Goal: Task Accomplishment & Management: Manage account settings

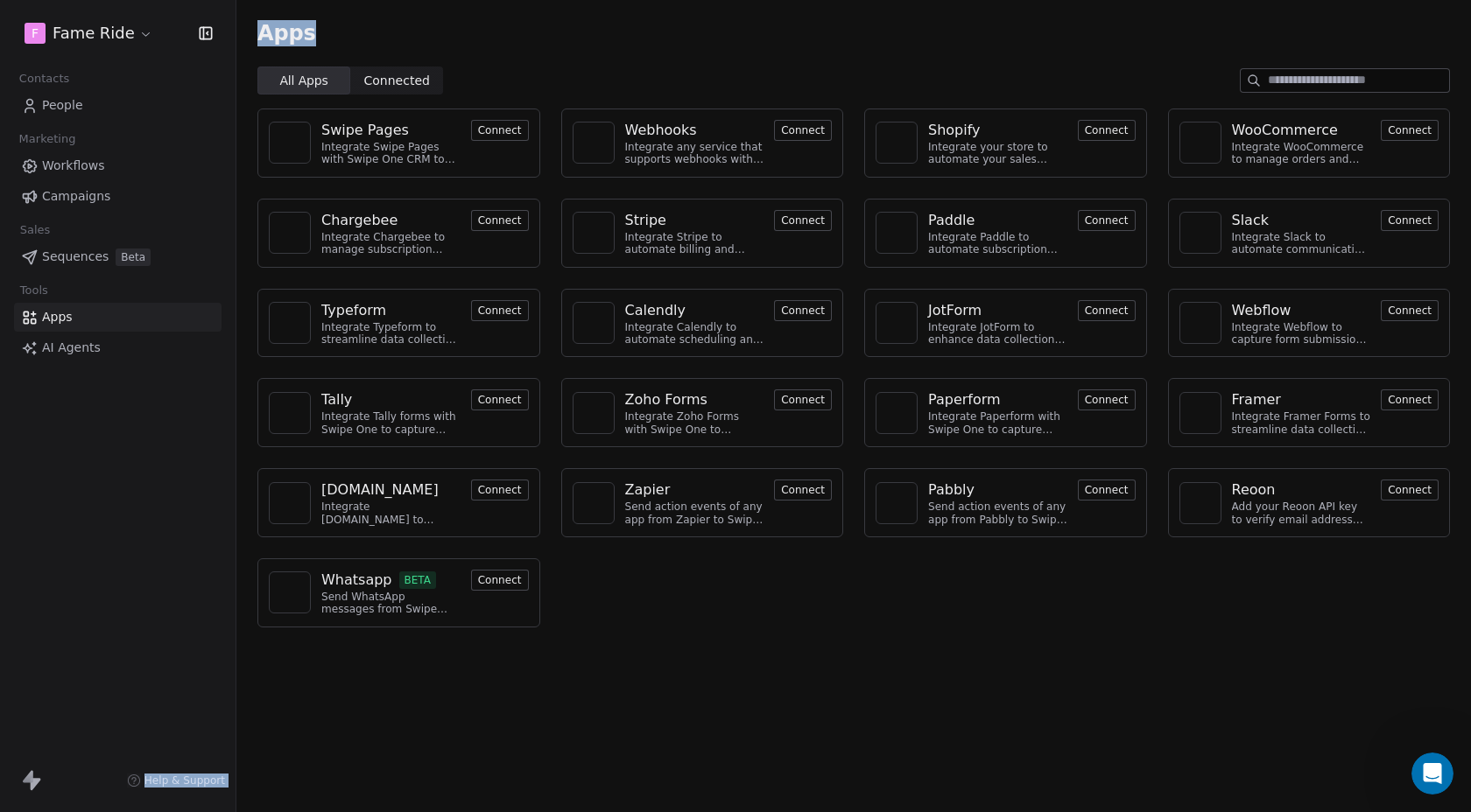
click at [86, 39] on html "F Fame Ride Contacts People Marketing Workflows Campaigns Sales Sequences Beta …" at bounding box center [736, 406] width 1471 height 812
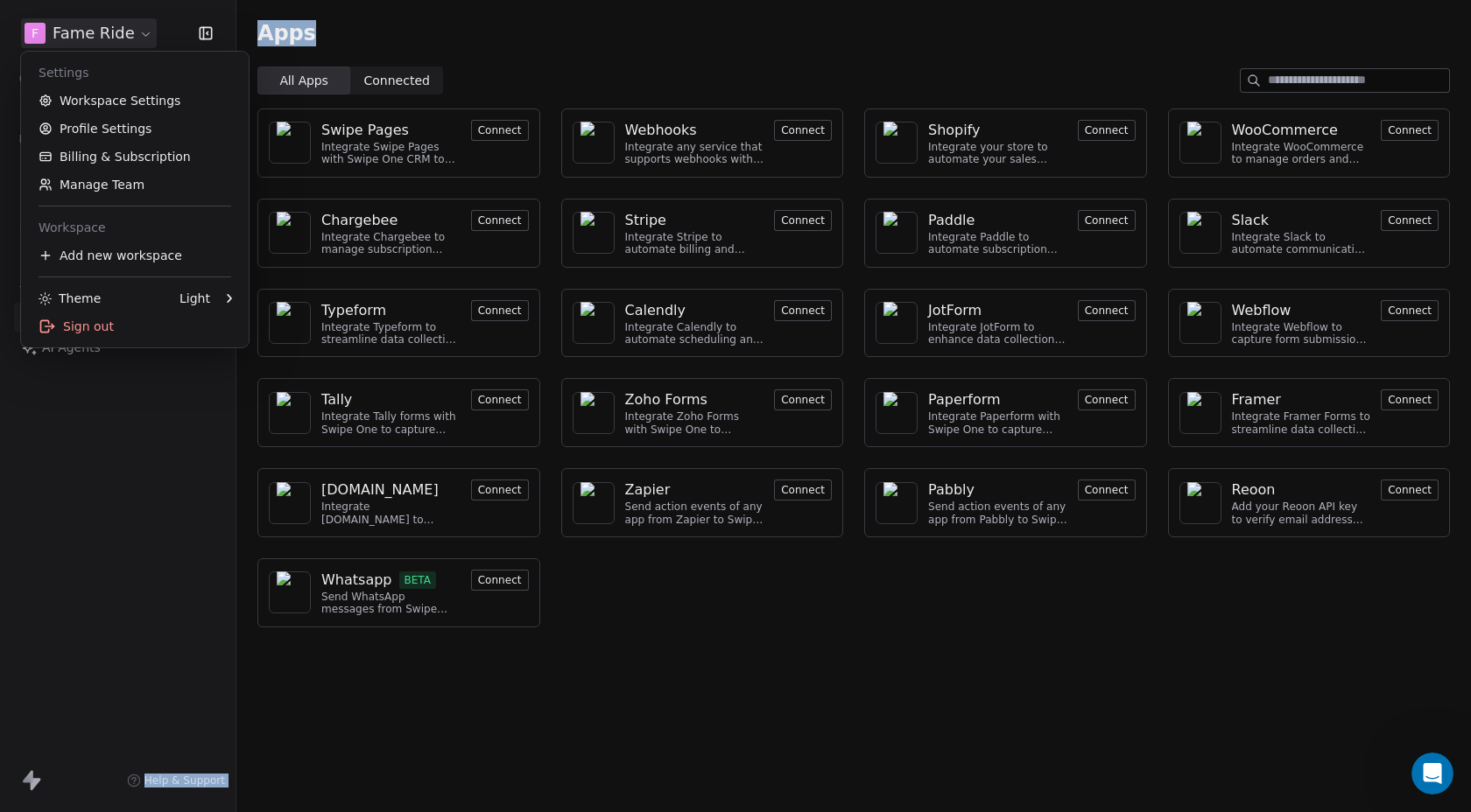
click at [506, 66] on html "F Fame Ride Contacts People Marketing Workflows Campaigns Sales Sequences Beta …" at bounding box center [736, 406] width 1471 height 812
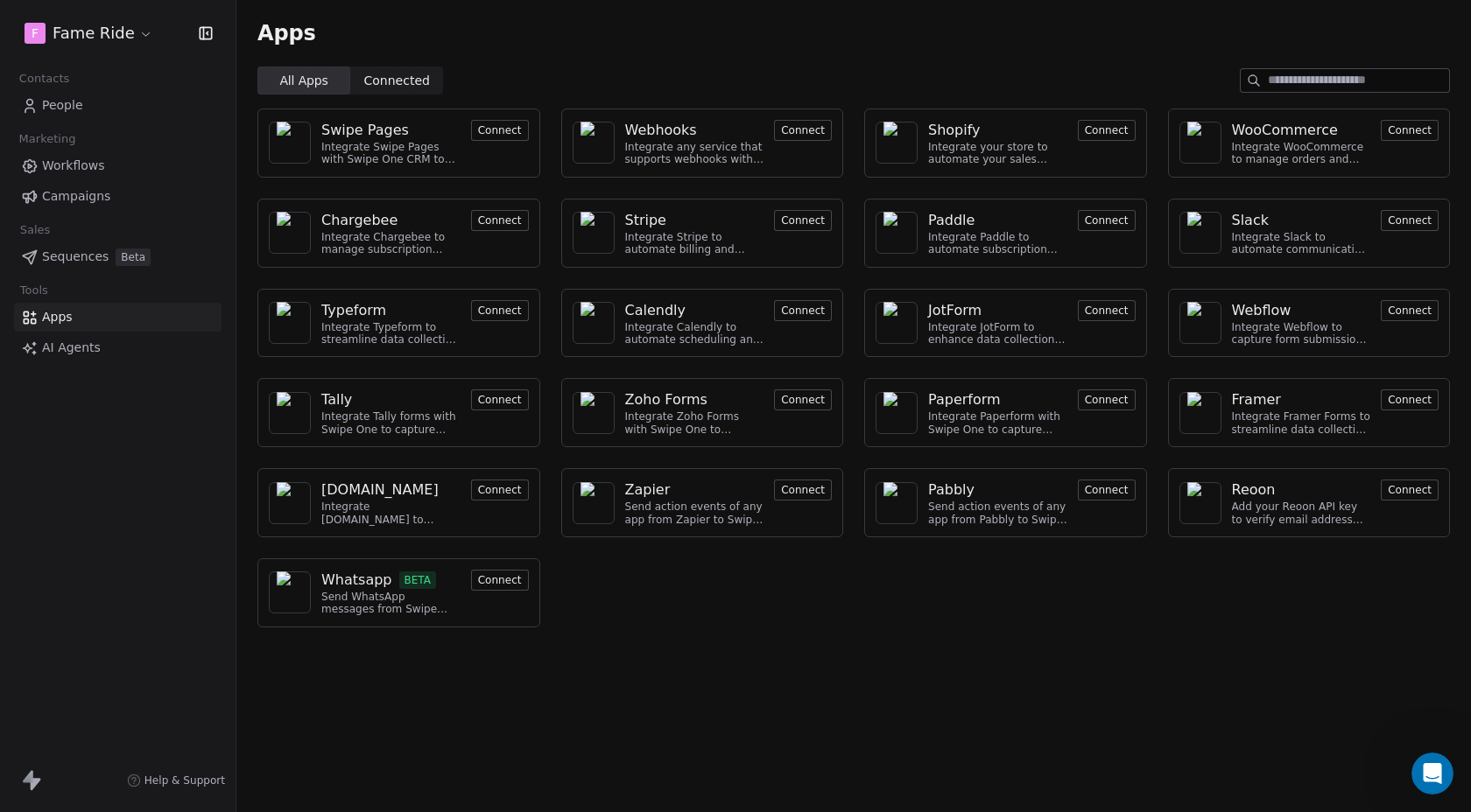
click at [56, 192] on span "Campaigns" at bounding box center [75, 196] width 68 height 18
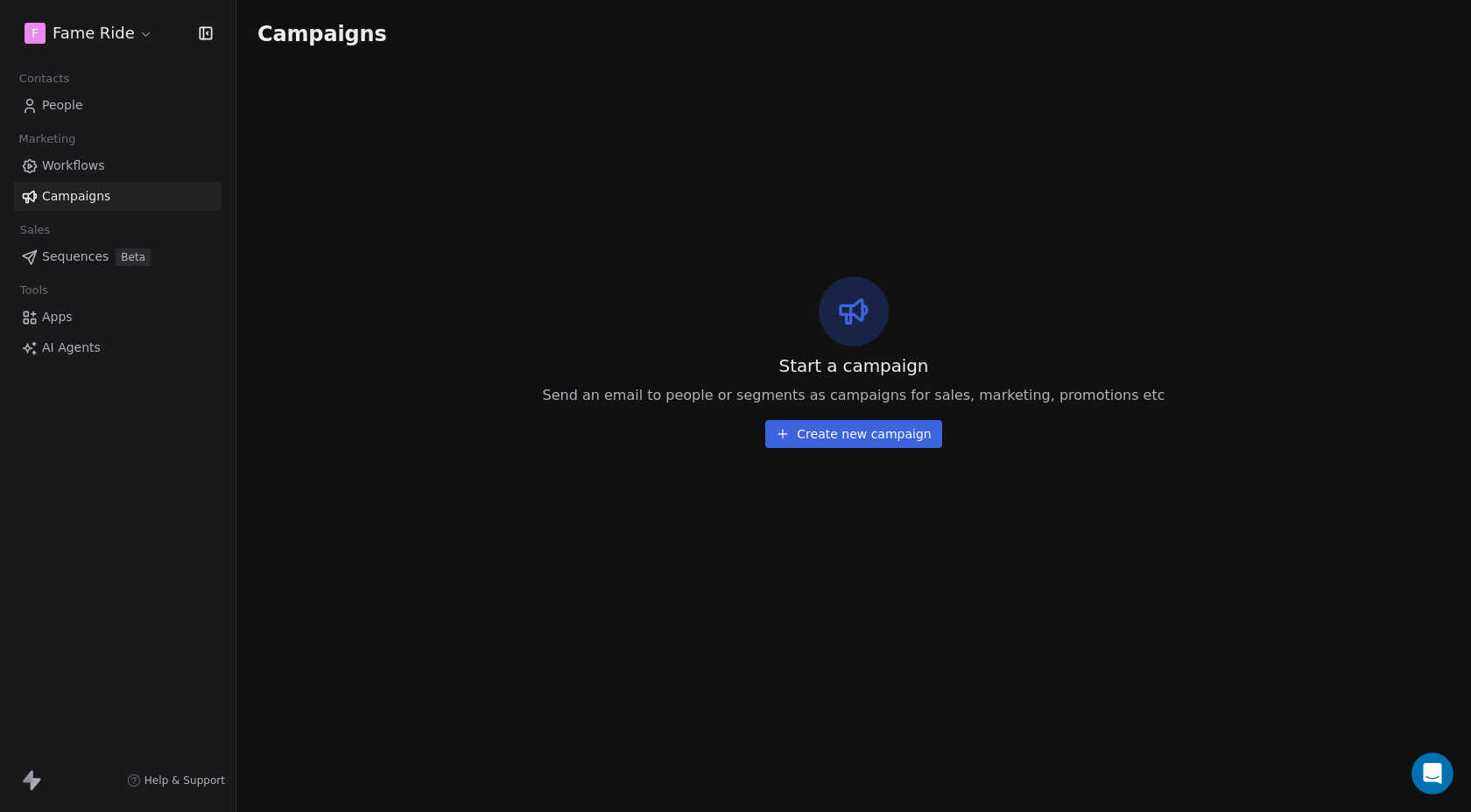
click at [112, 41] on html "F Fame Ride Contacts People Marketing Workflows Campaigns Sales Sequences Beta …" at bounding box center [736, 406] width 1471 height 812
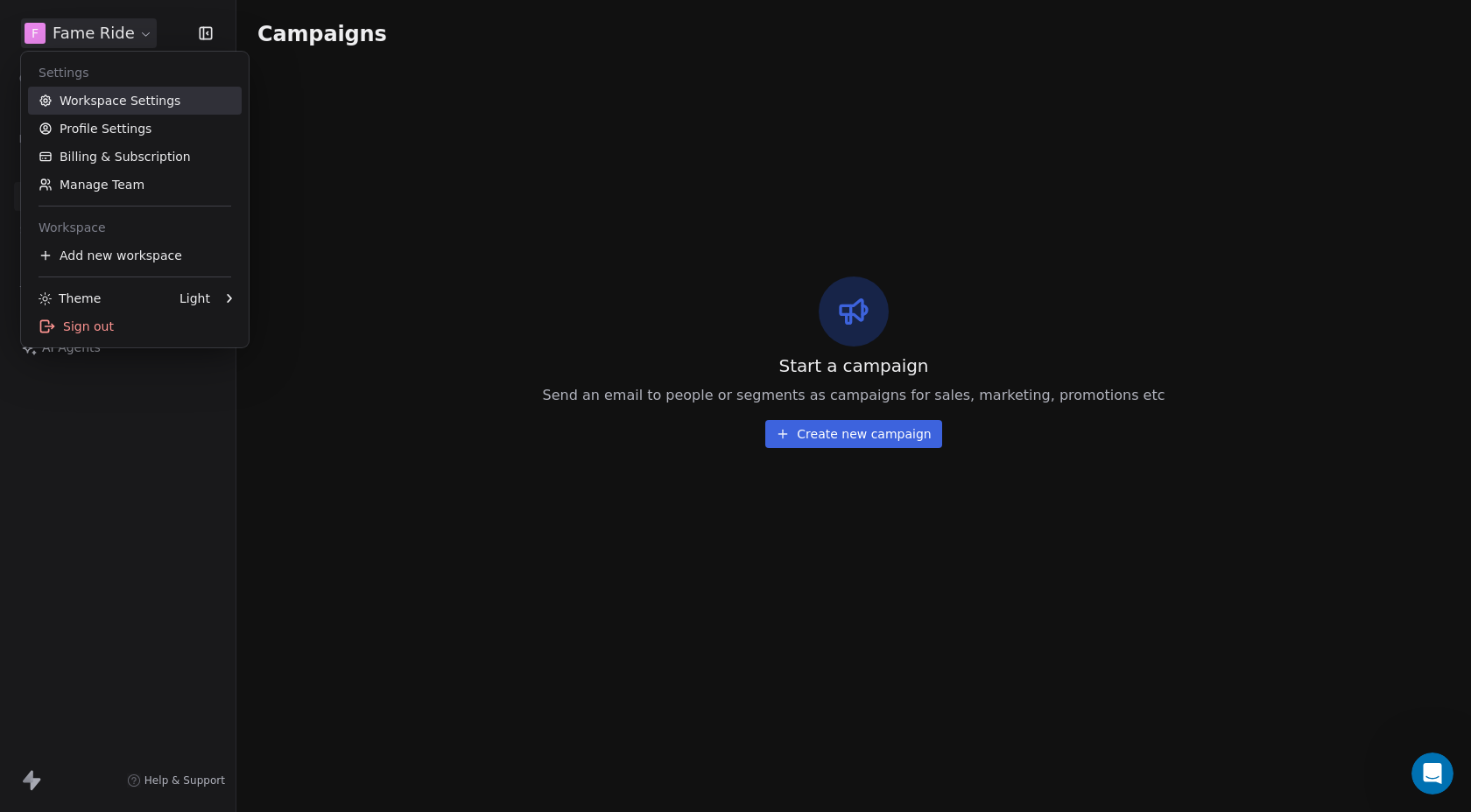
click at [97, 103] on link "Workspace Settings" at bounding box center [135, 100] width 214 height 28
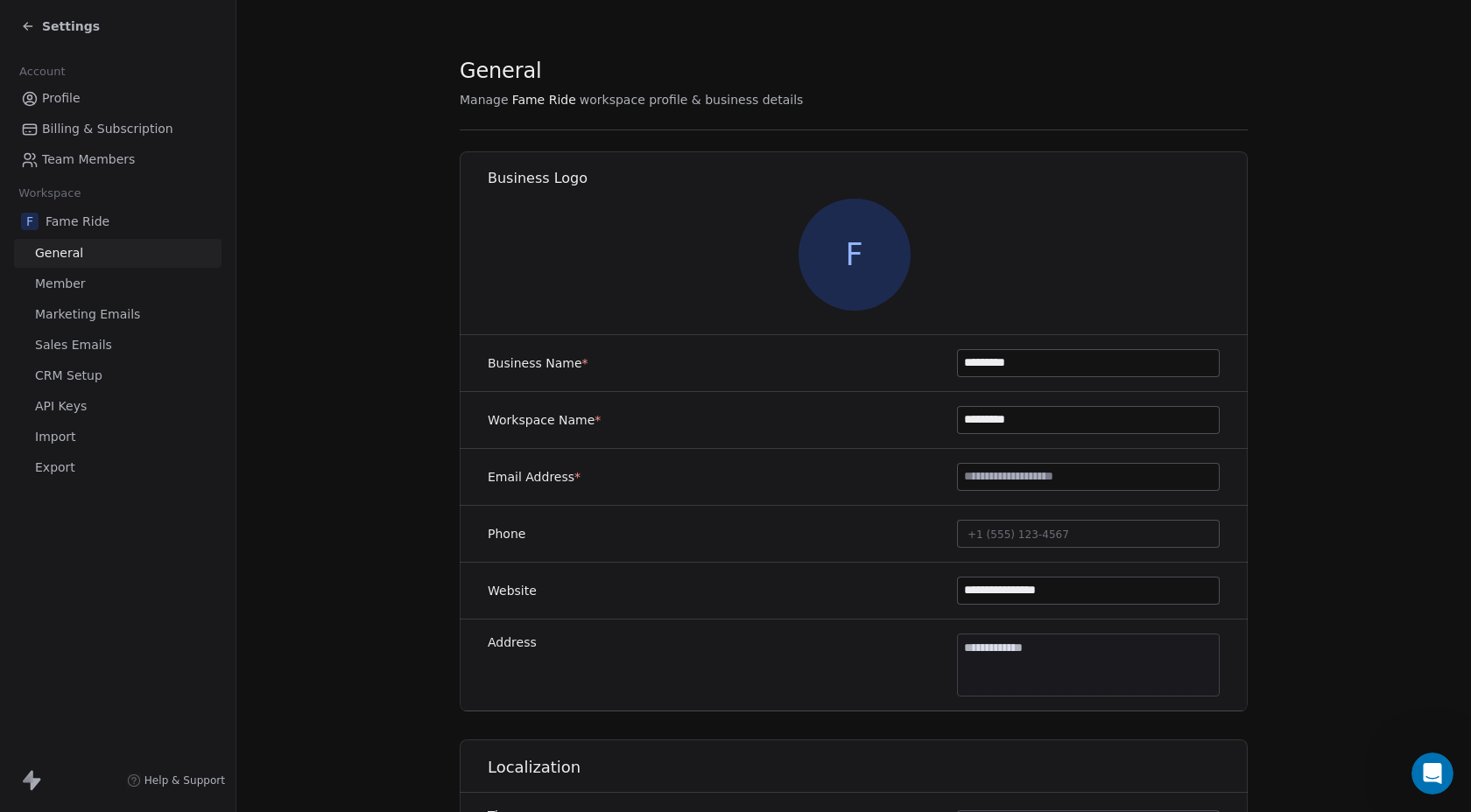
click at [59, 316] on span "Marketing Emails" at bounding box center [88, 314] width 105 height 18
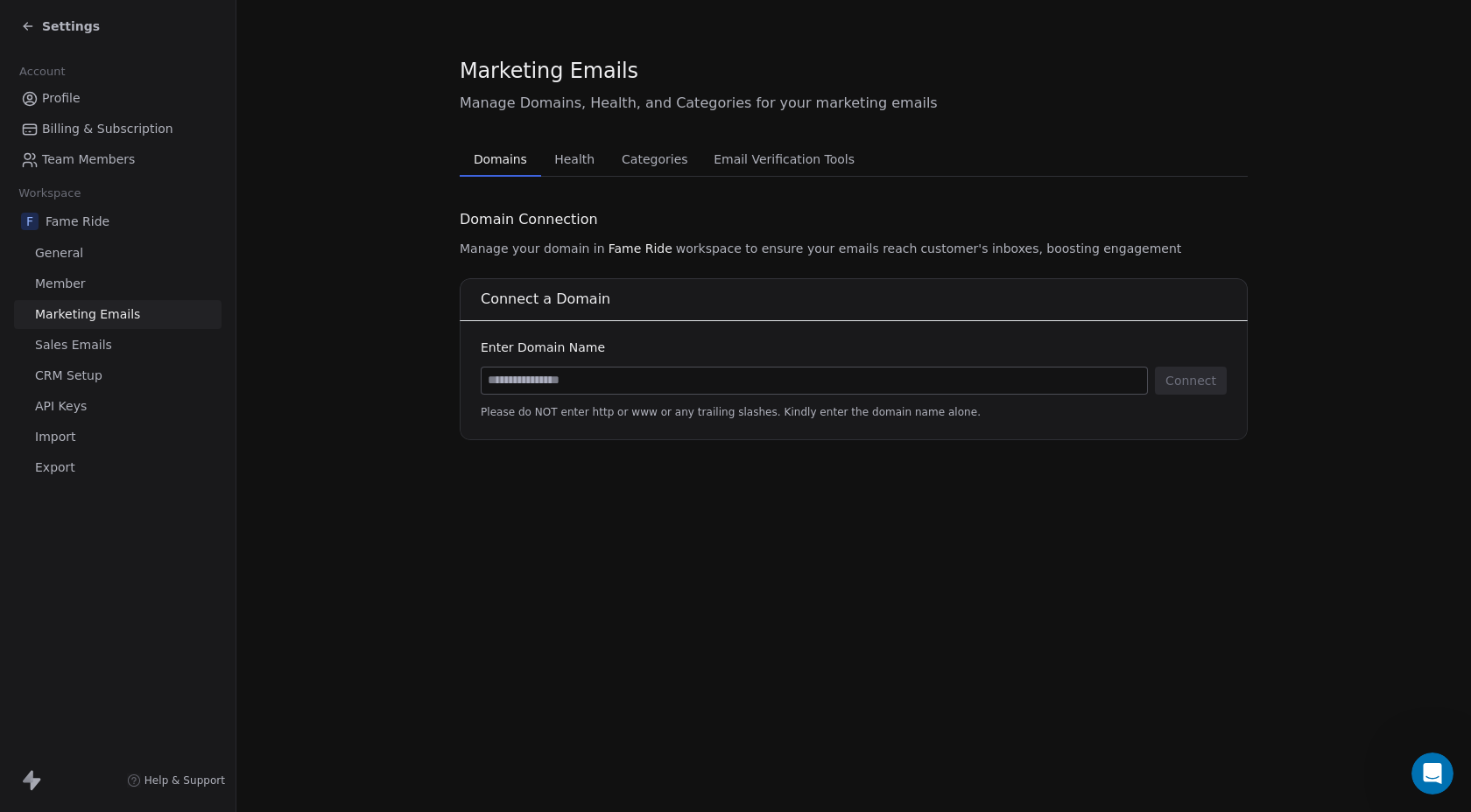
click at [587, 385] on input at bounding box center [814, 380] width 666 height 26
type input "**********"
click at [1215, 387] on button "Connect" at bounding box center [1190, 380] width 72 height 28
click at [833, 371] on input at bounding box center [814, 380] width 666 height 26
type input "**********"
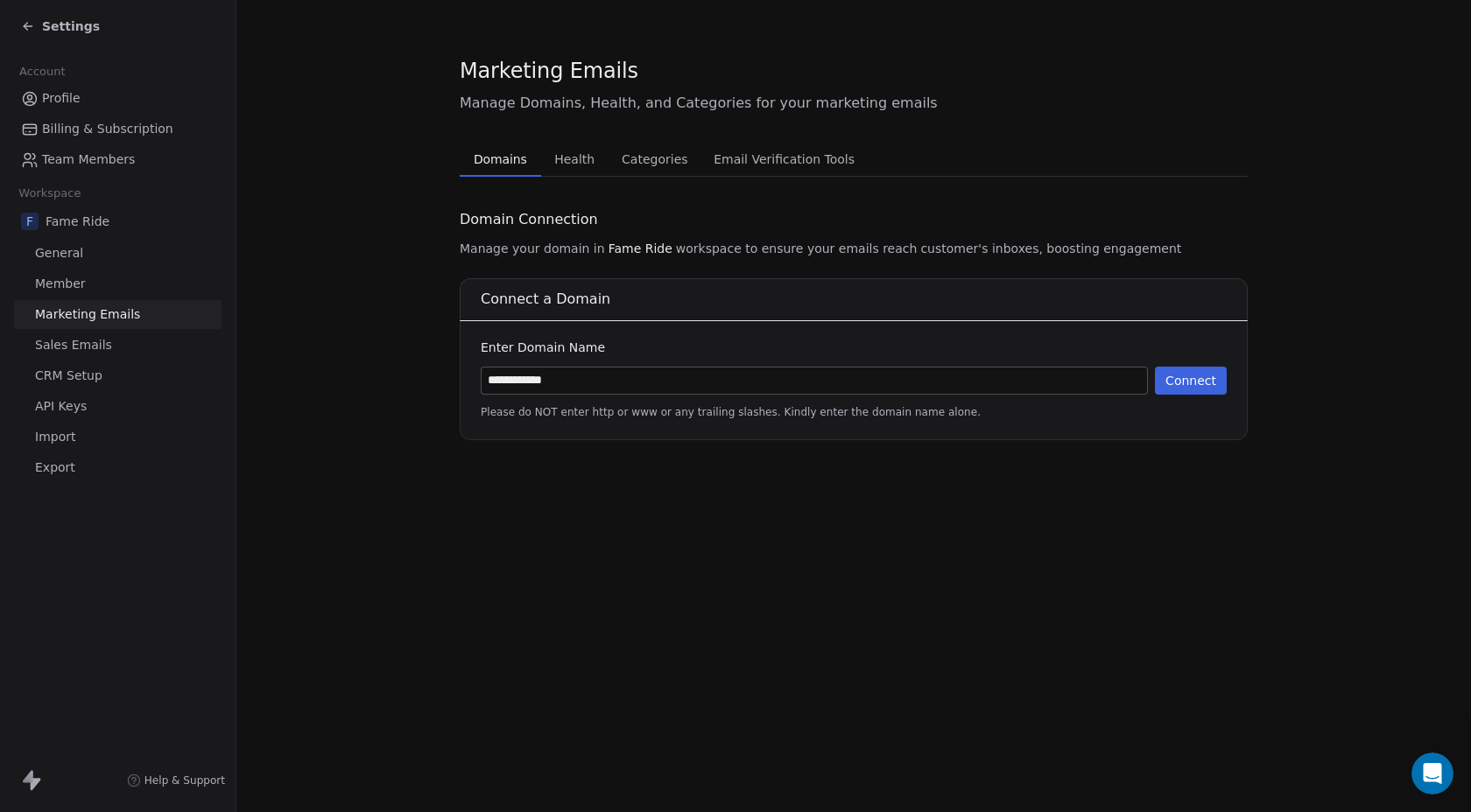
click at [1214, 379] on button "Connect" at bounding box center [1190, 380] width 72 height 28
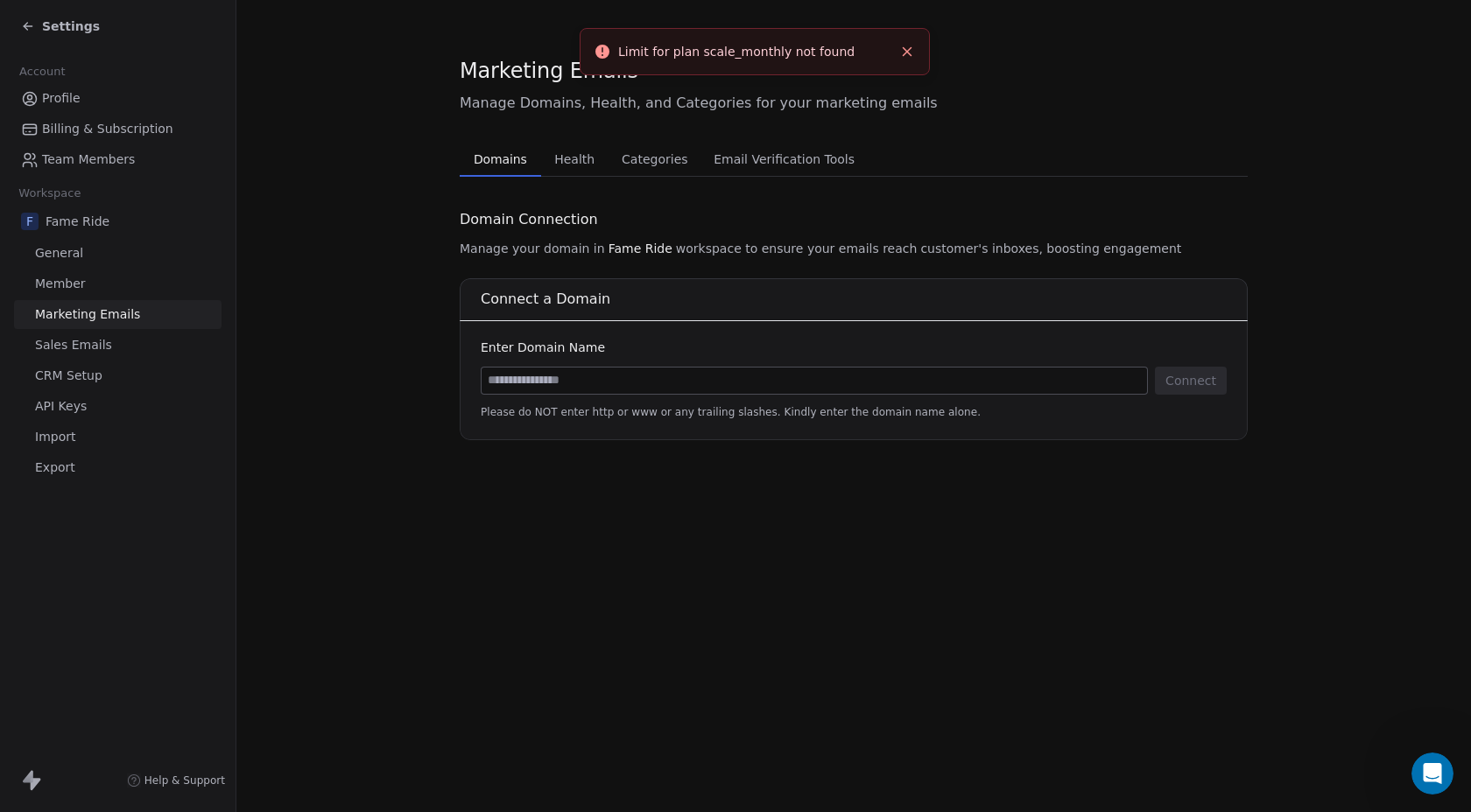
click at [906, 57] on icon "Close toast" at bounding box center [907, 51] width 15 height 15
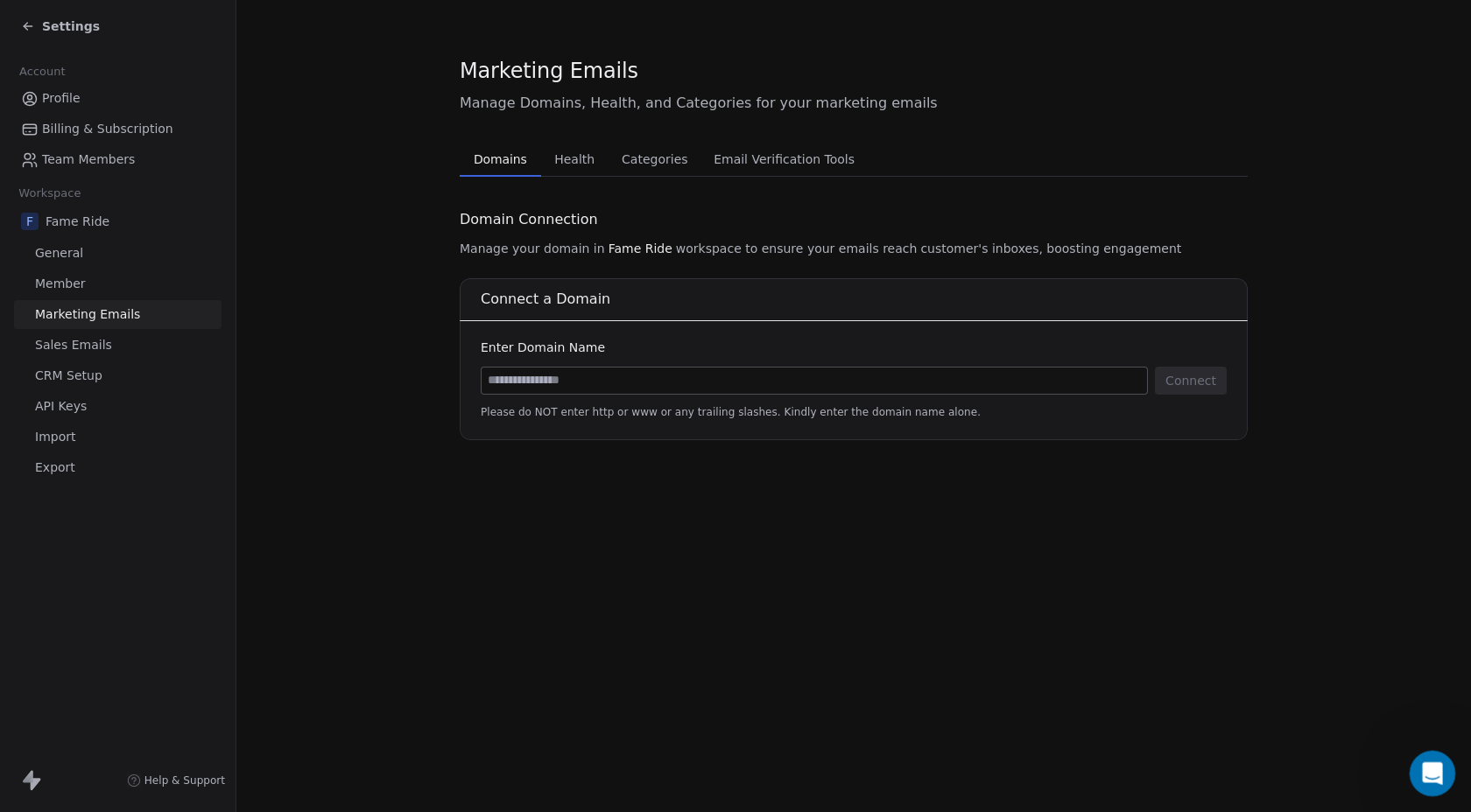
click at [1430, 777] on icon "Open Intercom Messenger" at bounding box center [1430, 771] width 29 height 29
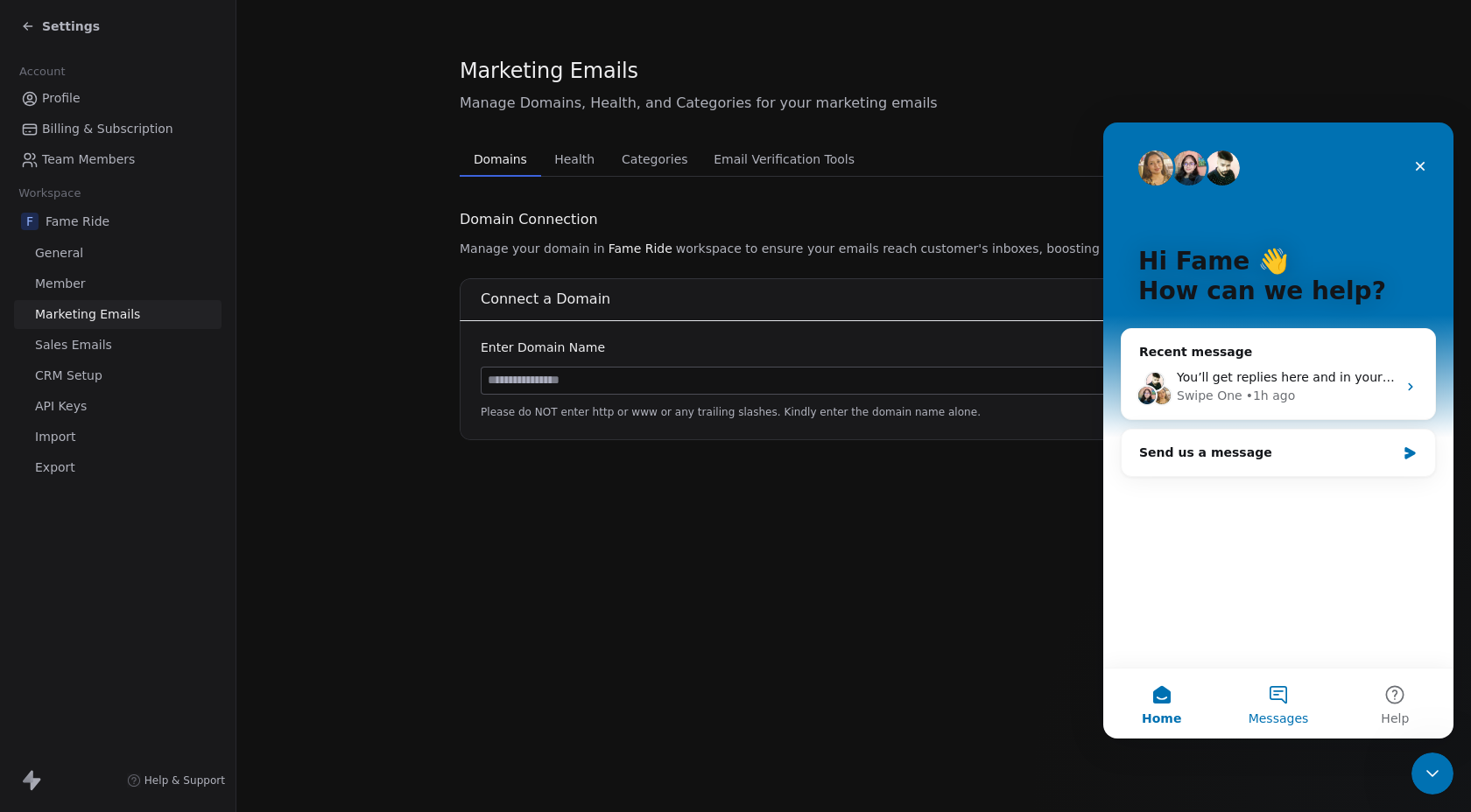
click at [1288, 712] on span "Messages" at bounding box center [1278, 719] width 61 height 13
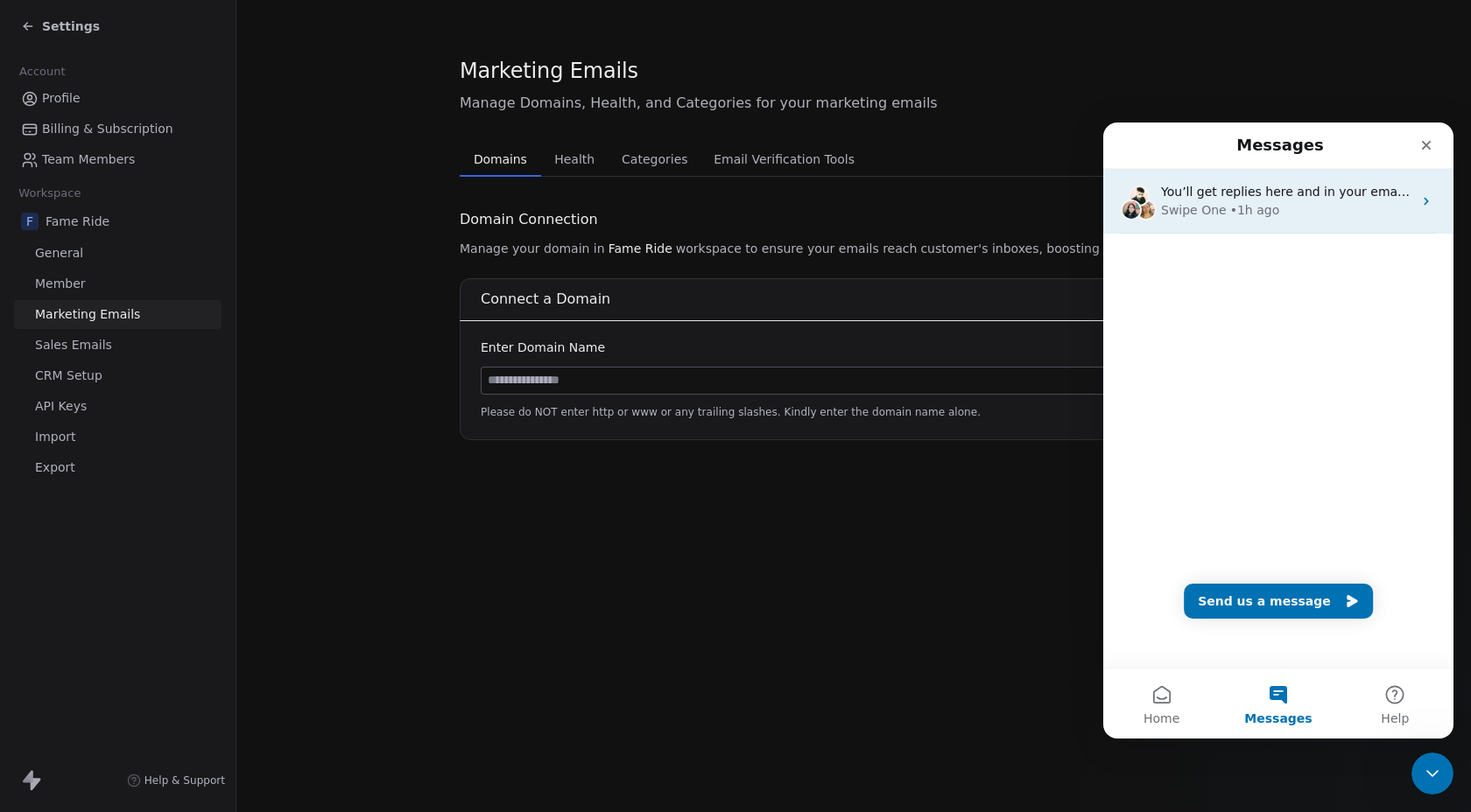
click at [1259, 211] on div "• 1h ago" at bounding box center [1255, 210] width 50 height 18
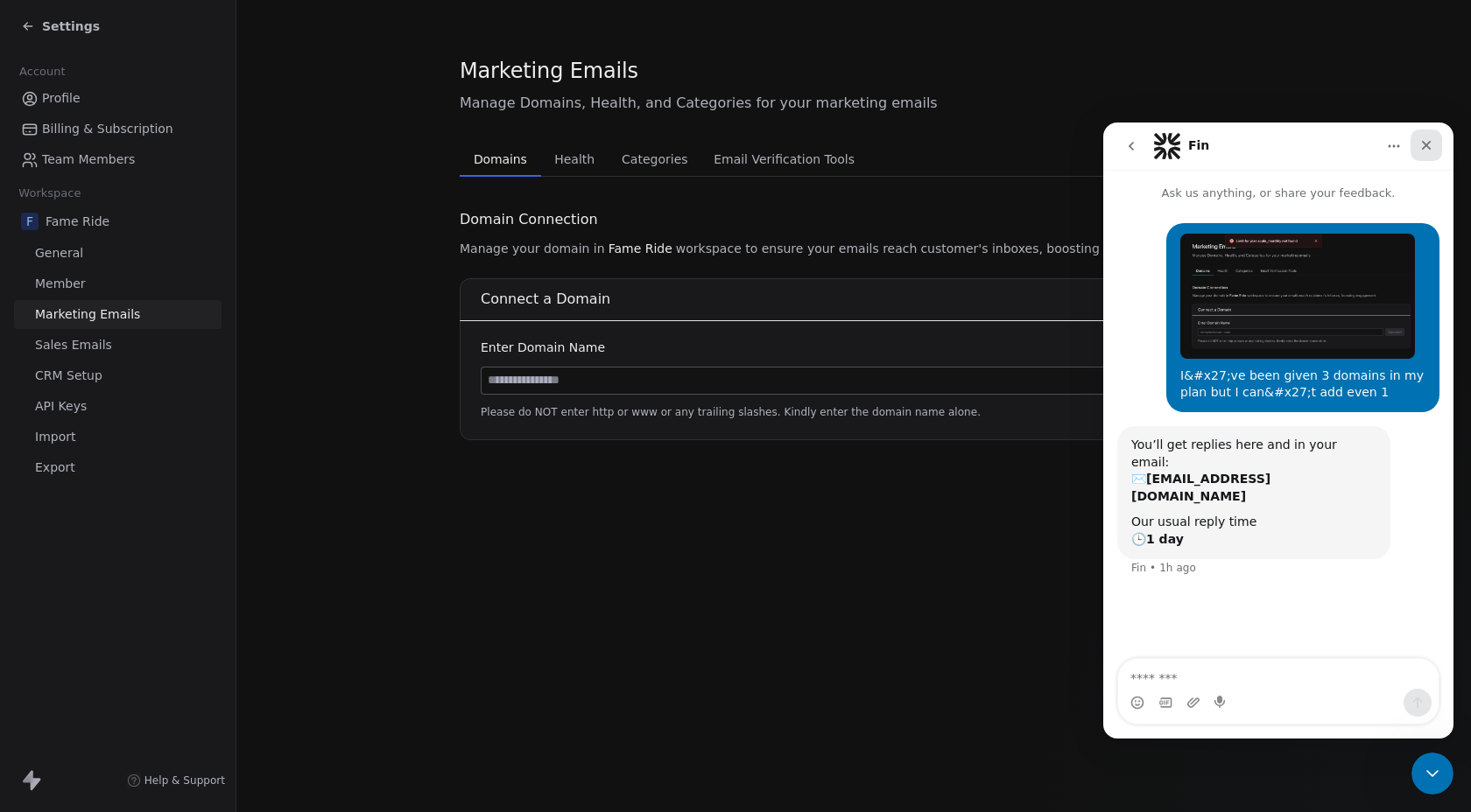
click at [1425, 151] on icon "Close" at bounding box center [1426, 145] width 14 height 14
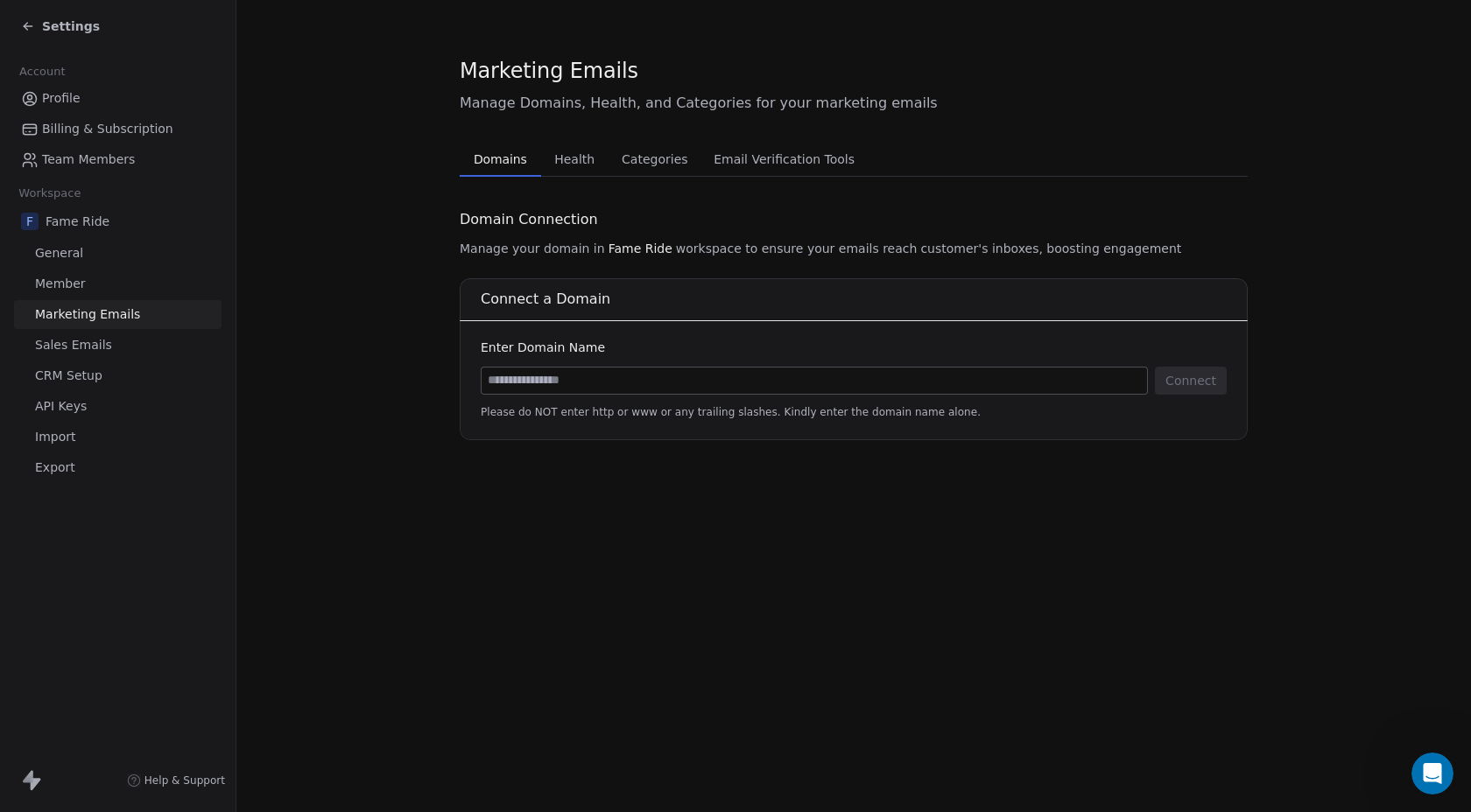
click at [32, 24] on icon at bounding box center [27, 25] width 14 height 14
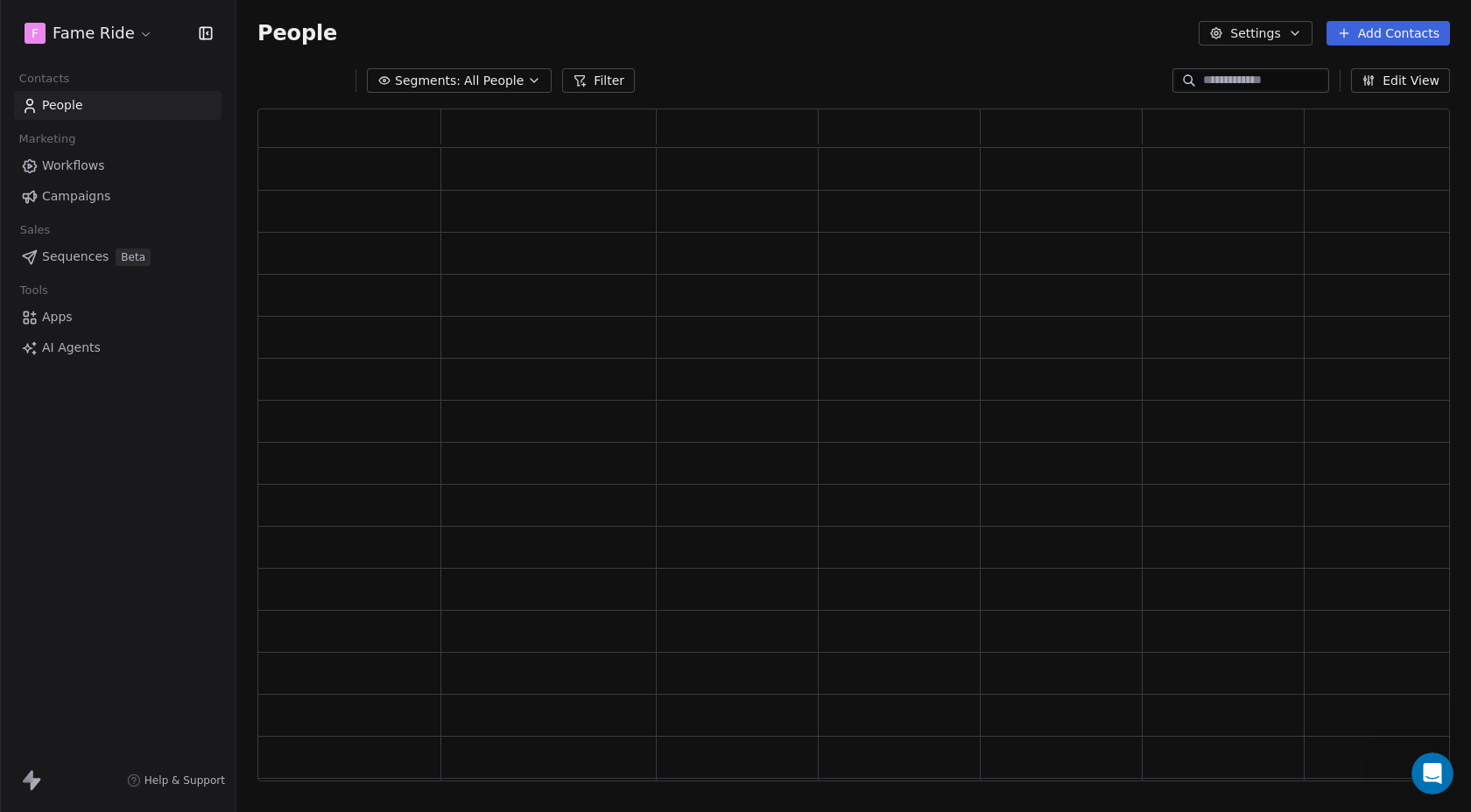
scroll to position [673, 1192]
click at [91, 29] on html "F Fame Ride Contacts People Marketing Workflows Campaigns Sales Sequences Beta …" at bounding box center [736, 406] width 1471 height 812
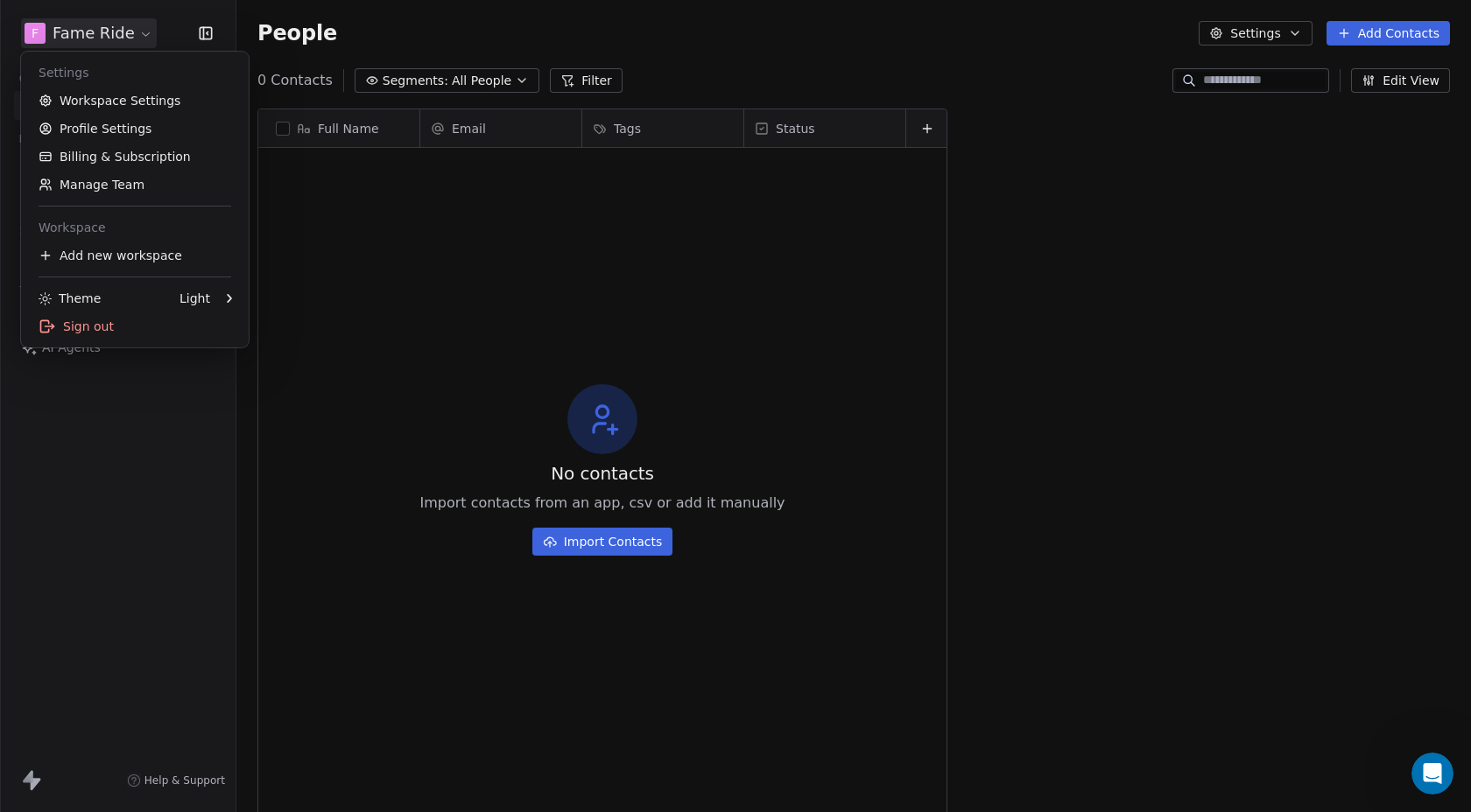
scroll to position [715, 1235]
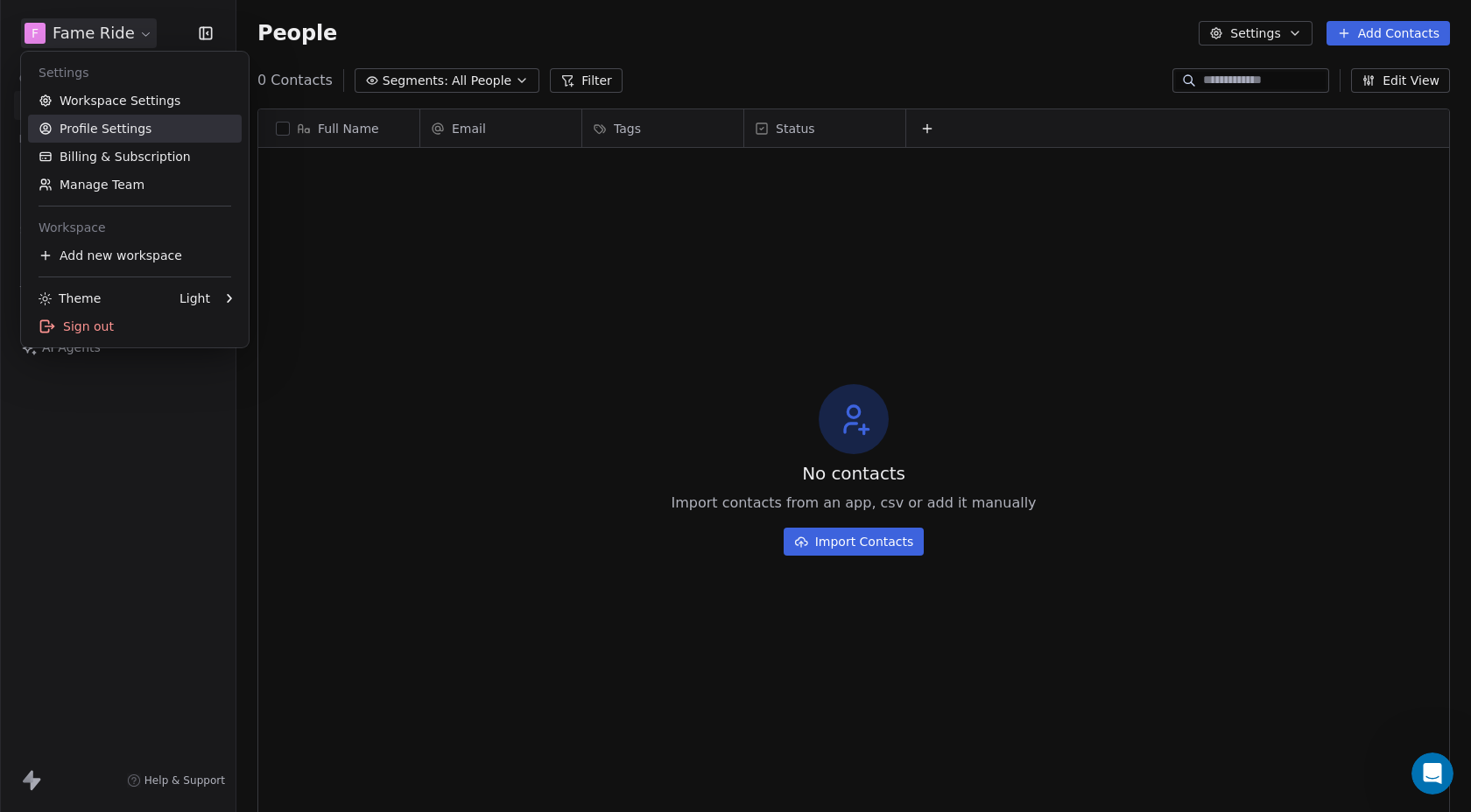
click at [91, 129] on link "Profile Settings" at bounding box center [135, 129] width 214 height 28
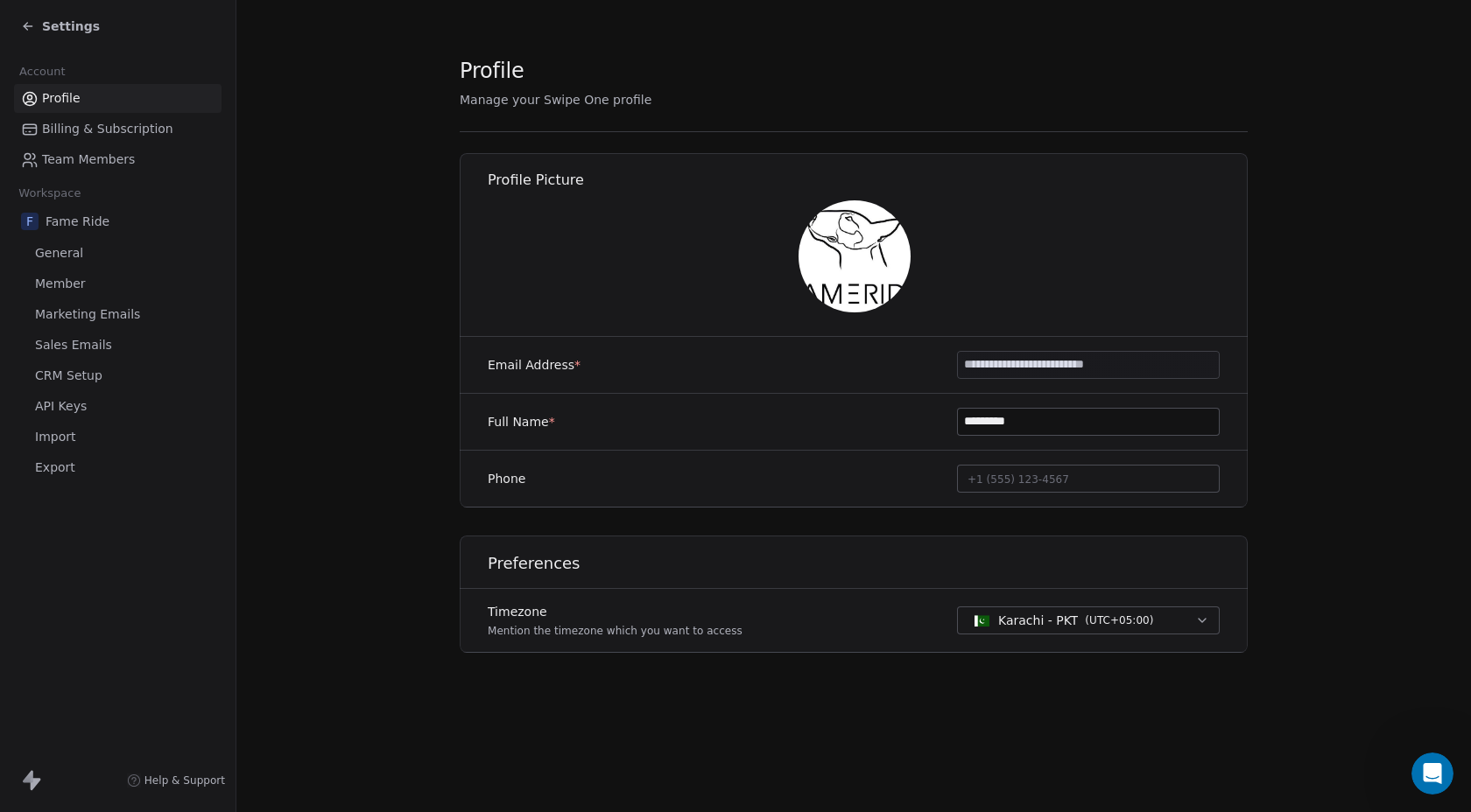
click at [91, 315] on span "Marketing Emails" at bounding box center [88, 314] width 105 height 18
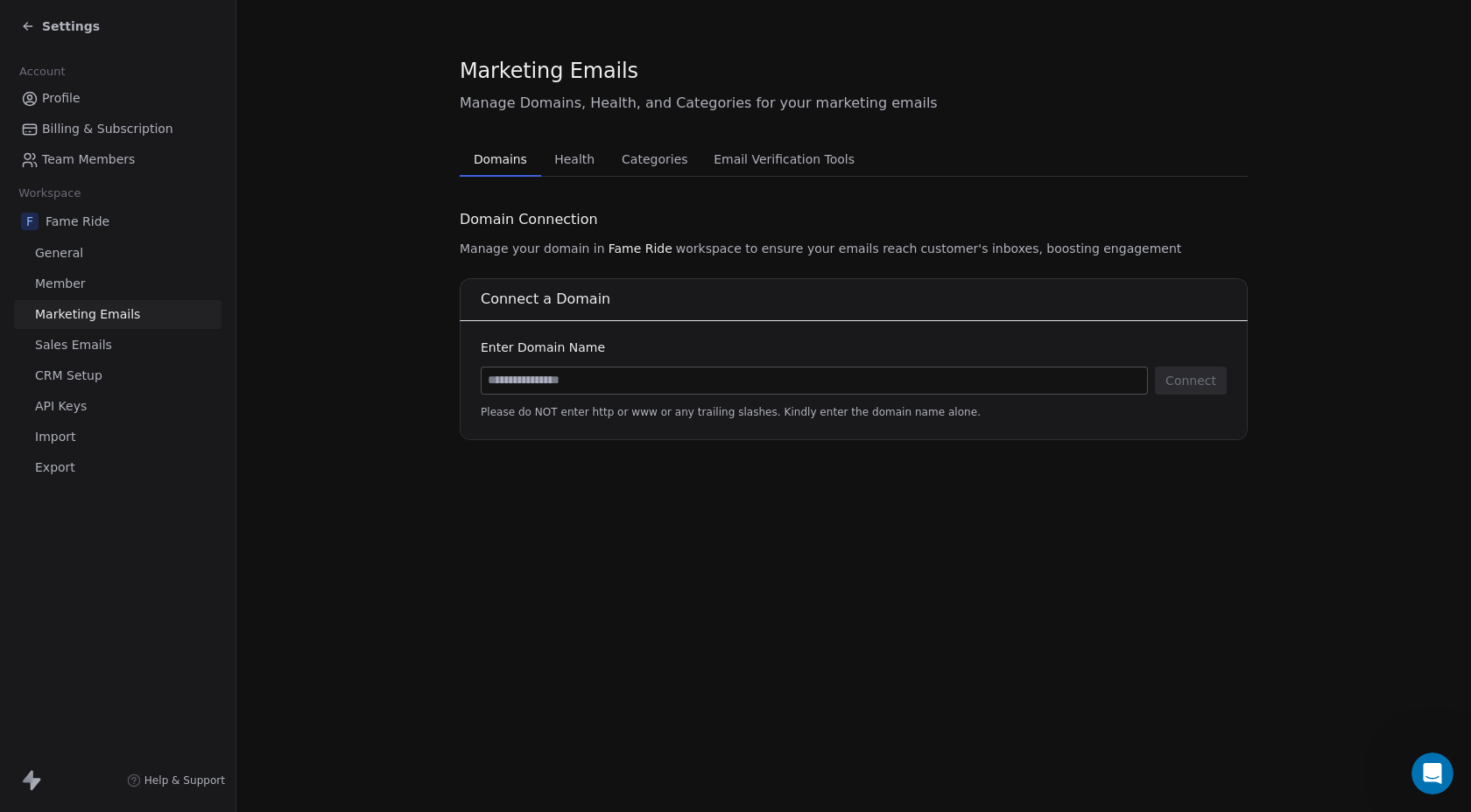
click at [621, 384] on input at bounding box center [814, 380] width 666 height 26
type input "**********"
click at [1187, 376] on button "Connect" at bounding box center [1190, 380] width 72 height 28
click at [54, 19] on span "Settings" at bounding box center [71, 25] width 58 height 17
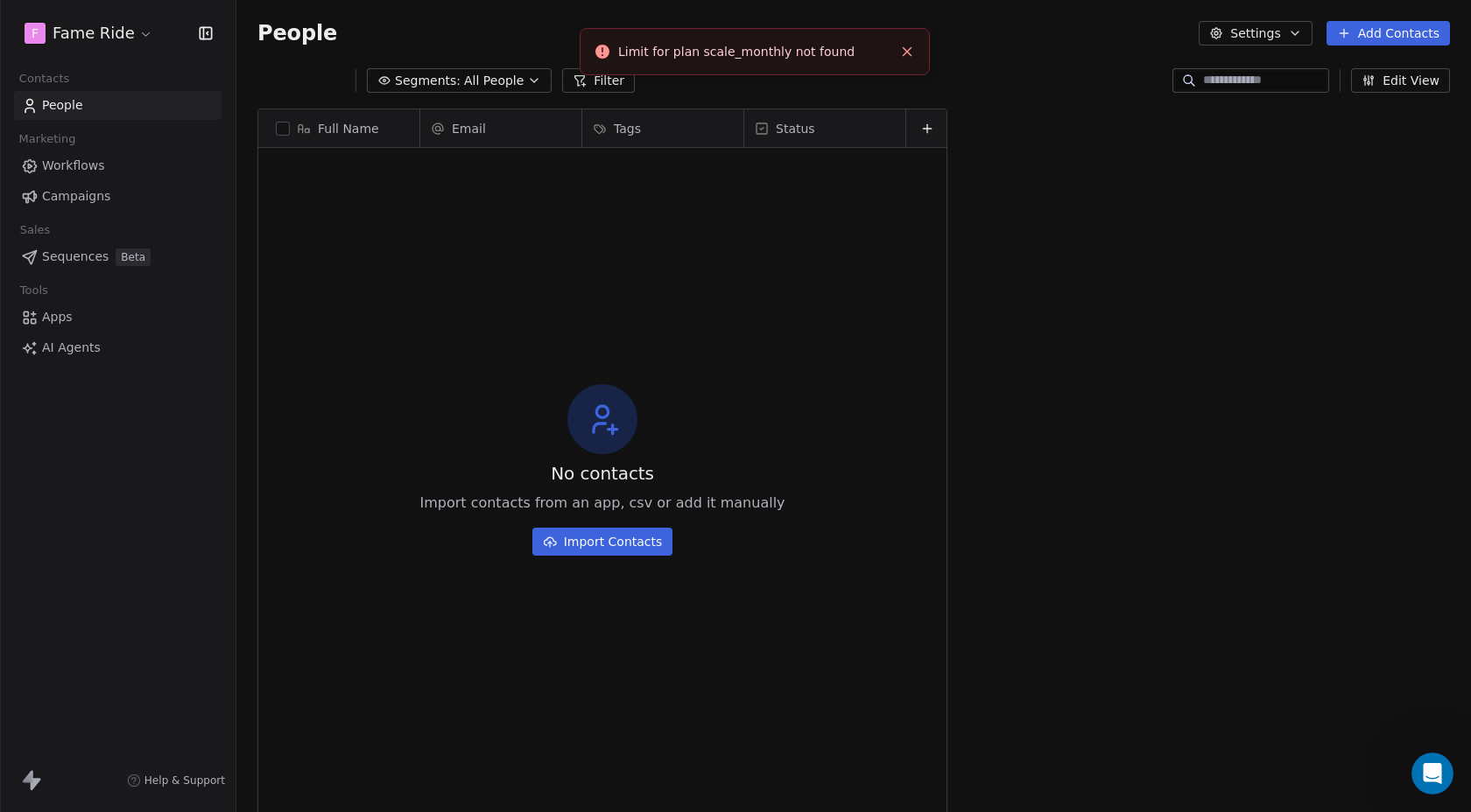
scroll to position [715, 1235]
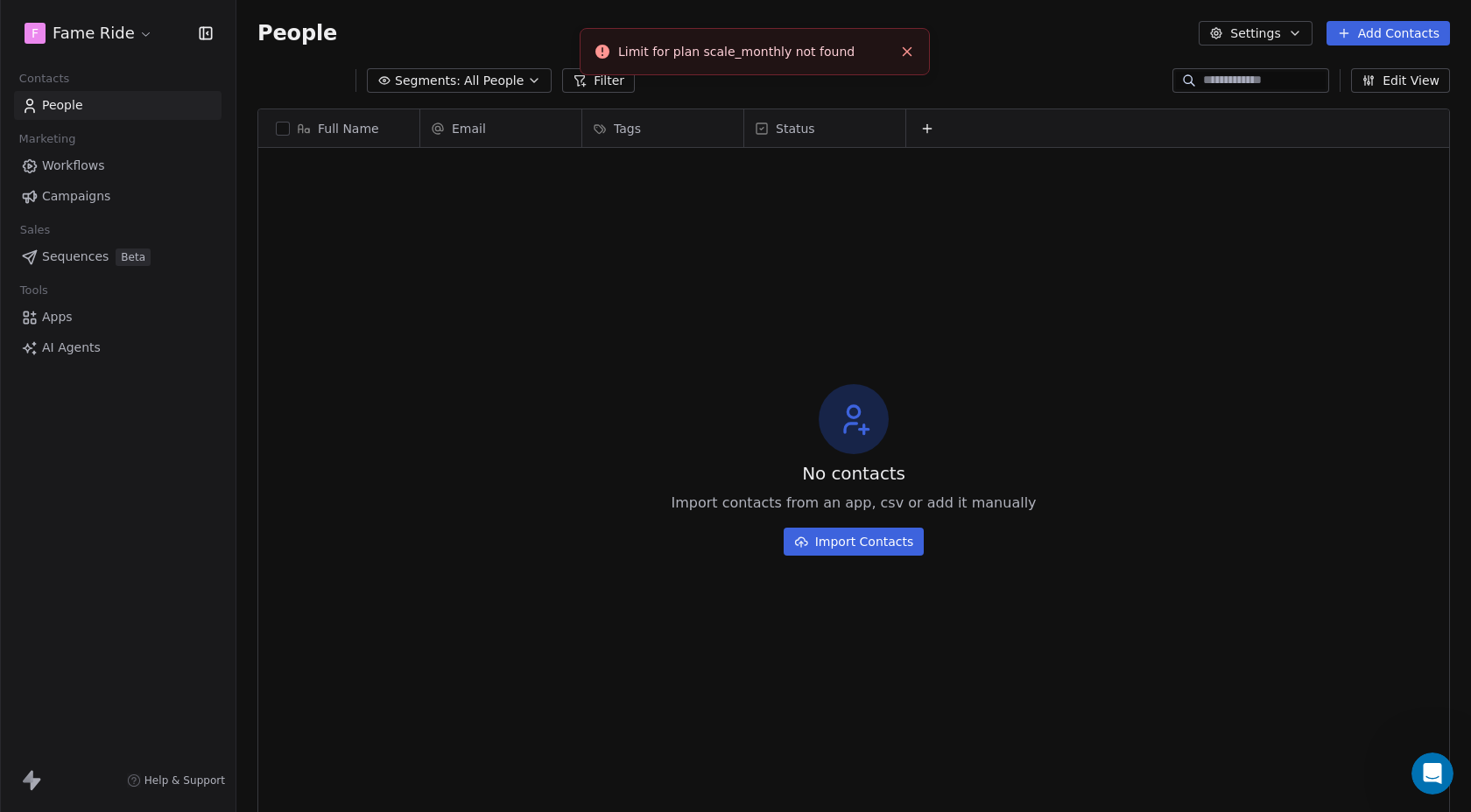
click at [54, 19] on html "F Fame Ride Contacts People Marketing Workflows Campaigns Sales Sequences Beta …" at bounding box center [736, 406] width 1471 height 812
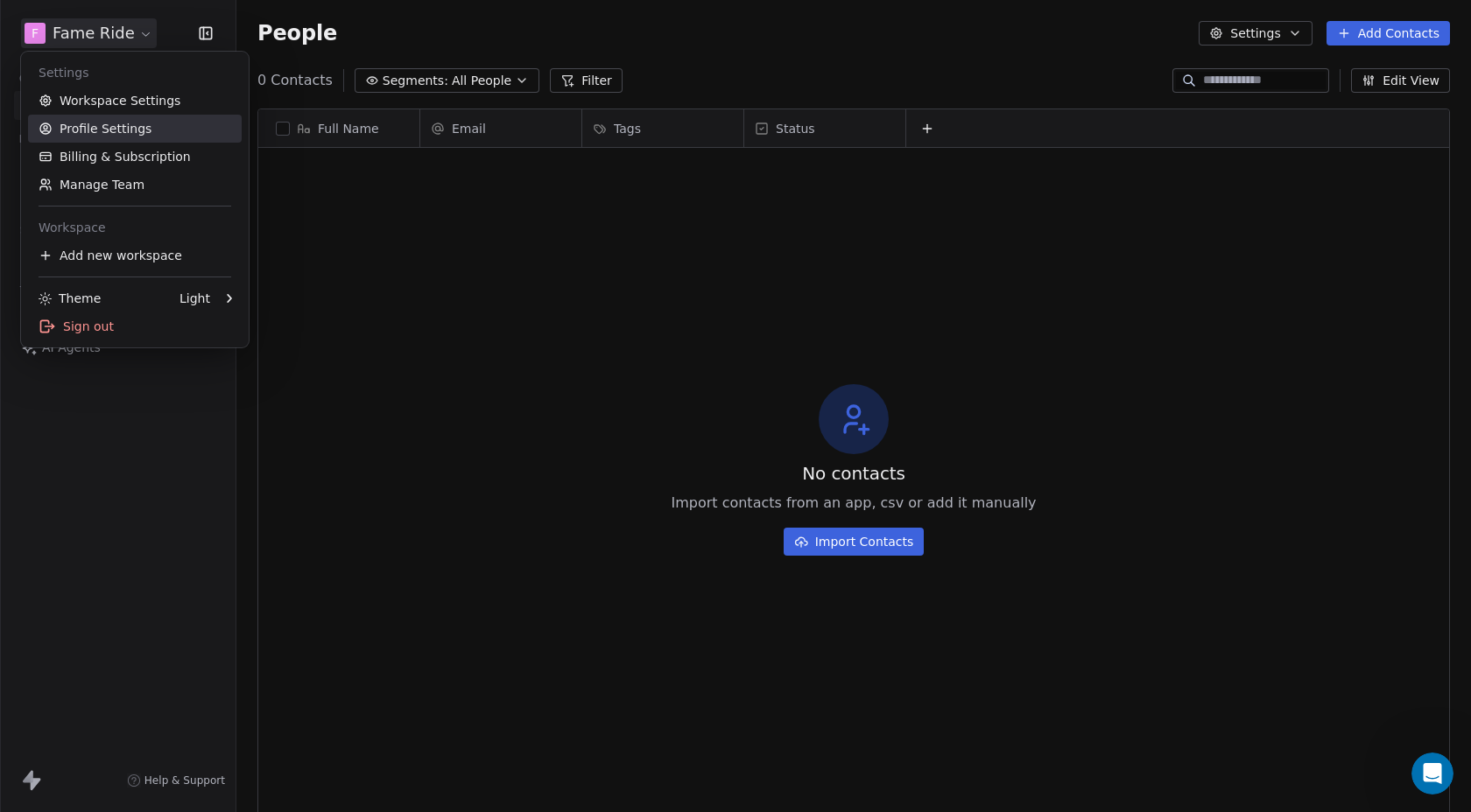
click at [71, 131] on link "Profile Settings" at bounding box center [135, 129] width 214 height 28
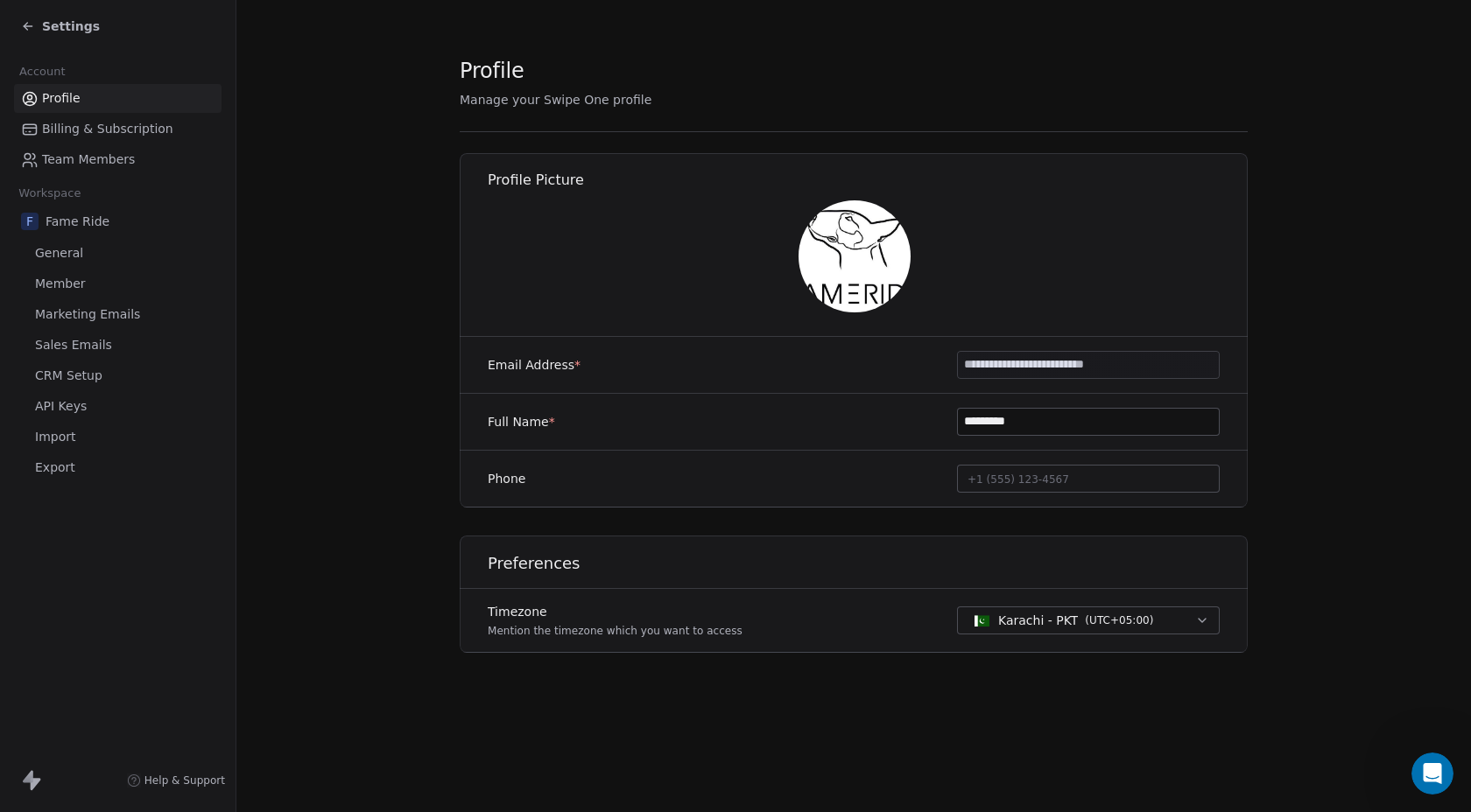
click at [1153, 364] on input "**********" at bounding box center [1088, 365] width 261 height 26
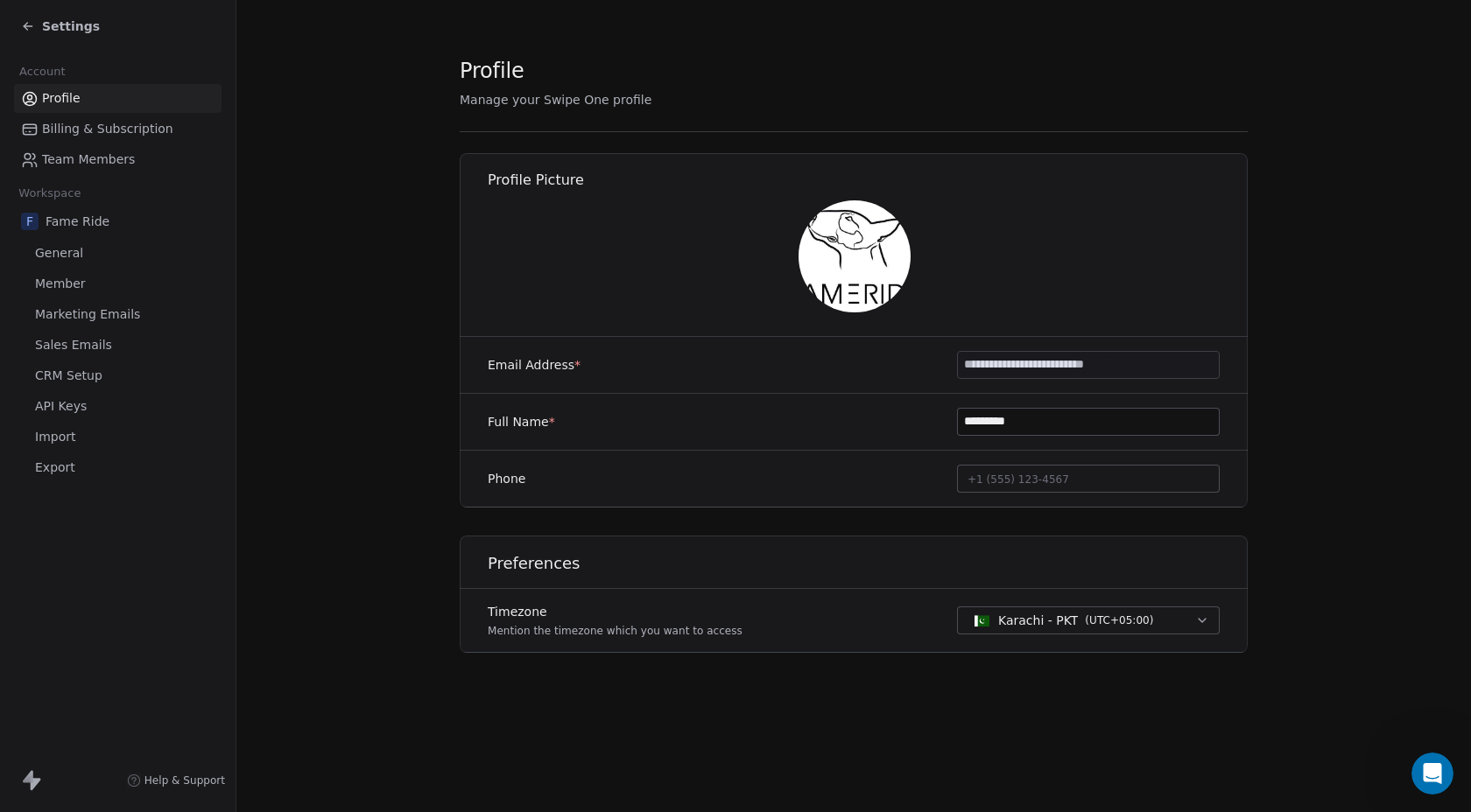
click at [1153, 364] on input "**********" at bounding box center [1088, 365] width 261 height 26
click at [1110, 316] on div "Profile Picture" at bounding box center [853, 240] width 809 height 195
click at [170, 132] on link "Billing & Subscription" at bounding box center [117, 129] width 207 height 29
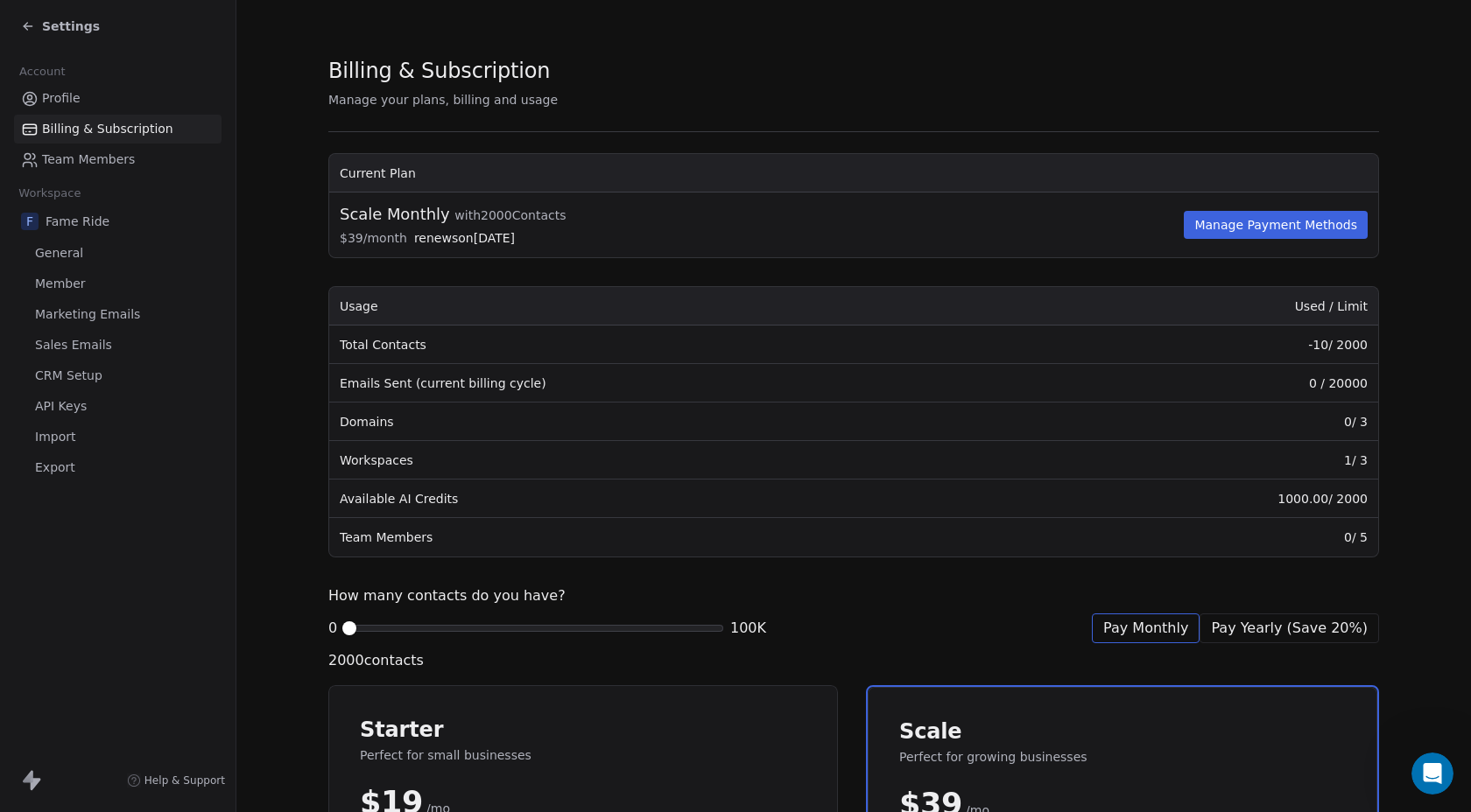
click at [69, 246] on span "General" at bounding box center [59, 253] width 48 height 18
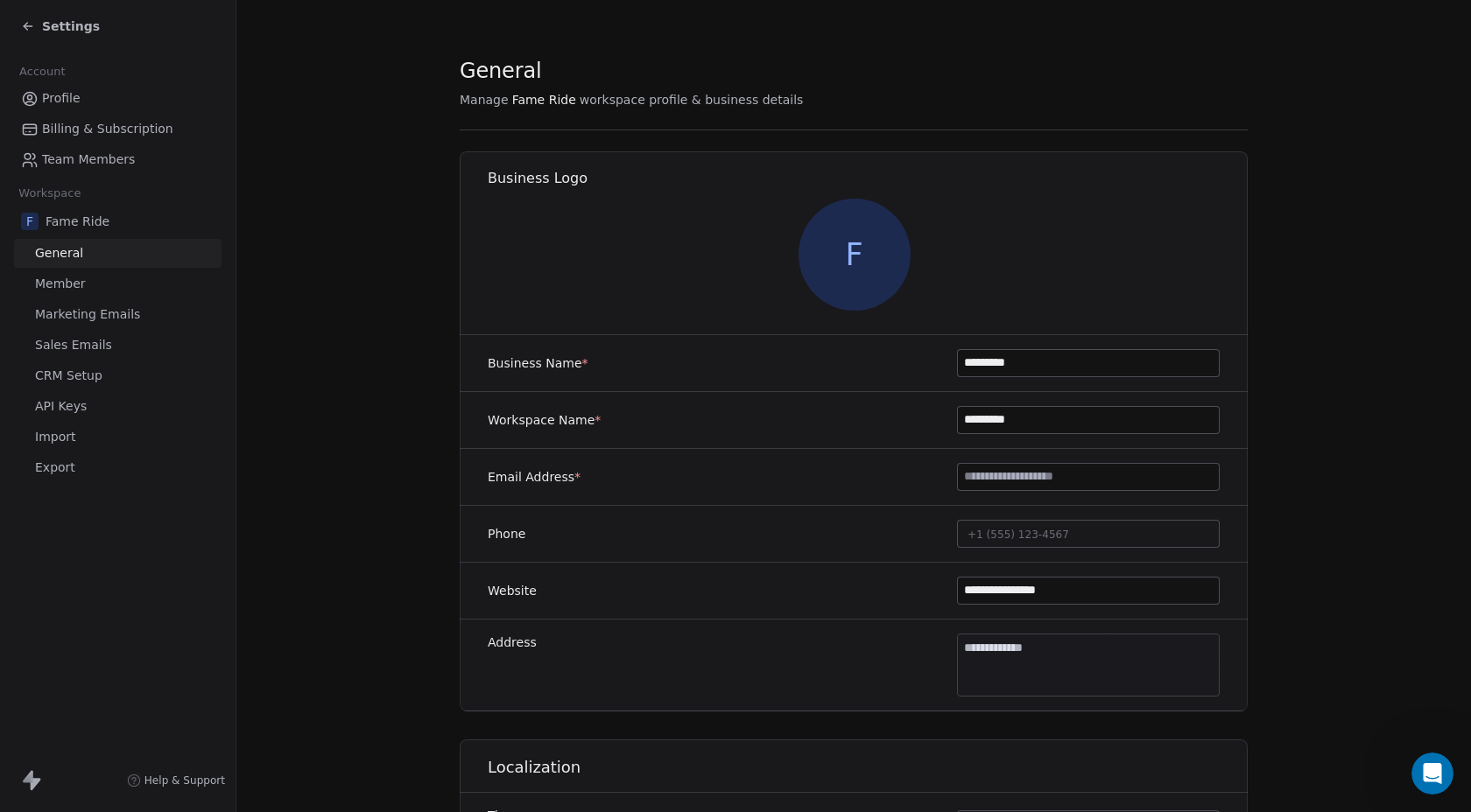
click at [65, 288] on span "Member" at bounding box center [61, 283] width 51 height 18
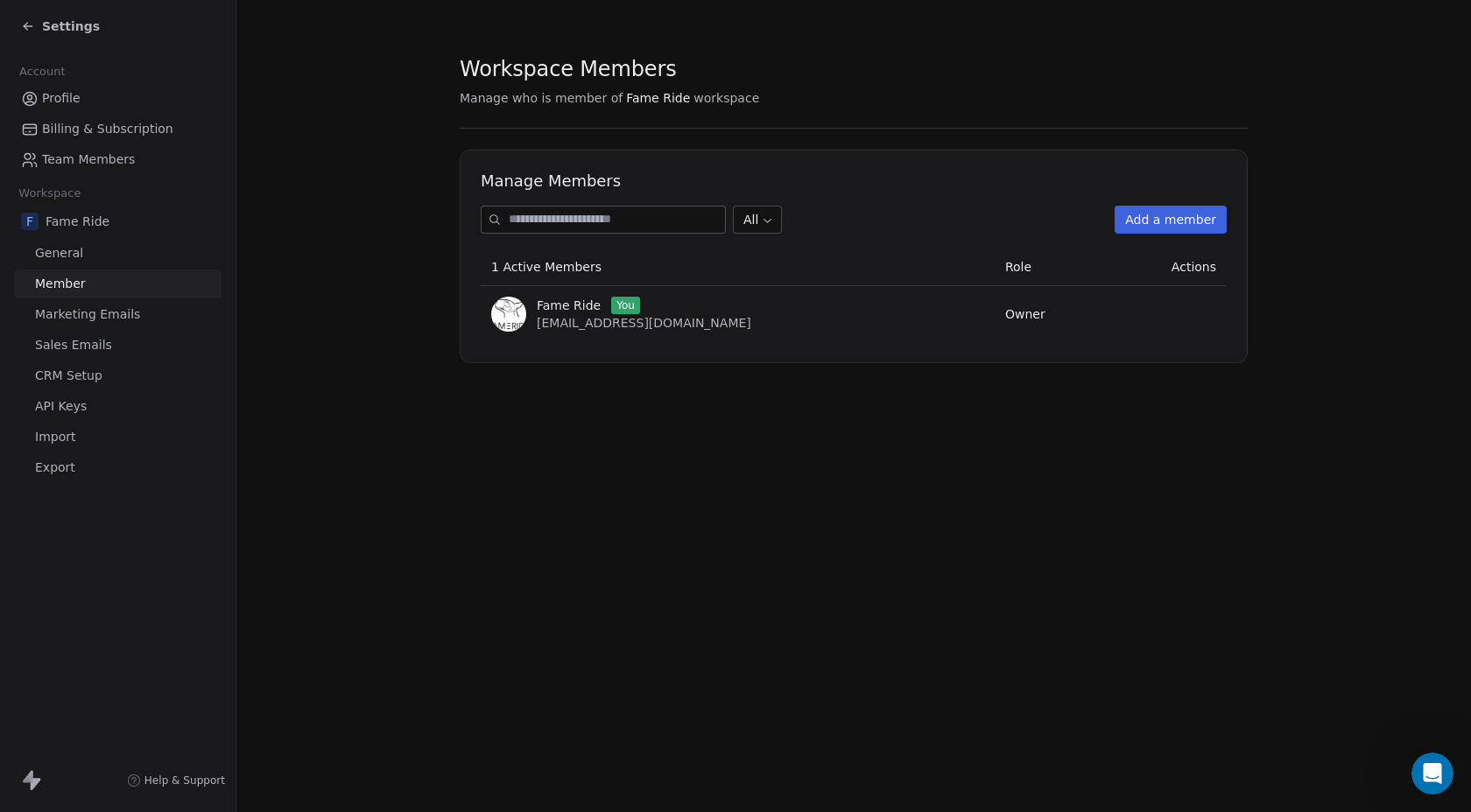
click at [63, 416] on link "API Keys" at bounding box center [117, 406] width 207 height 29
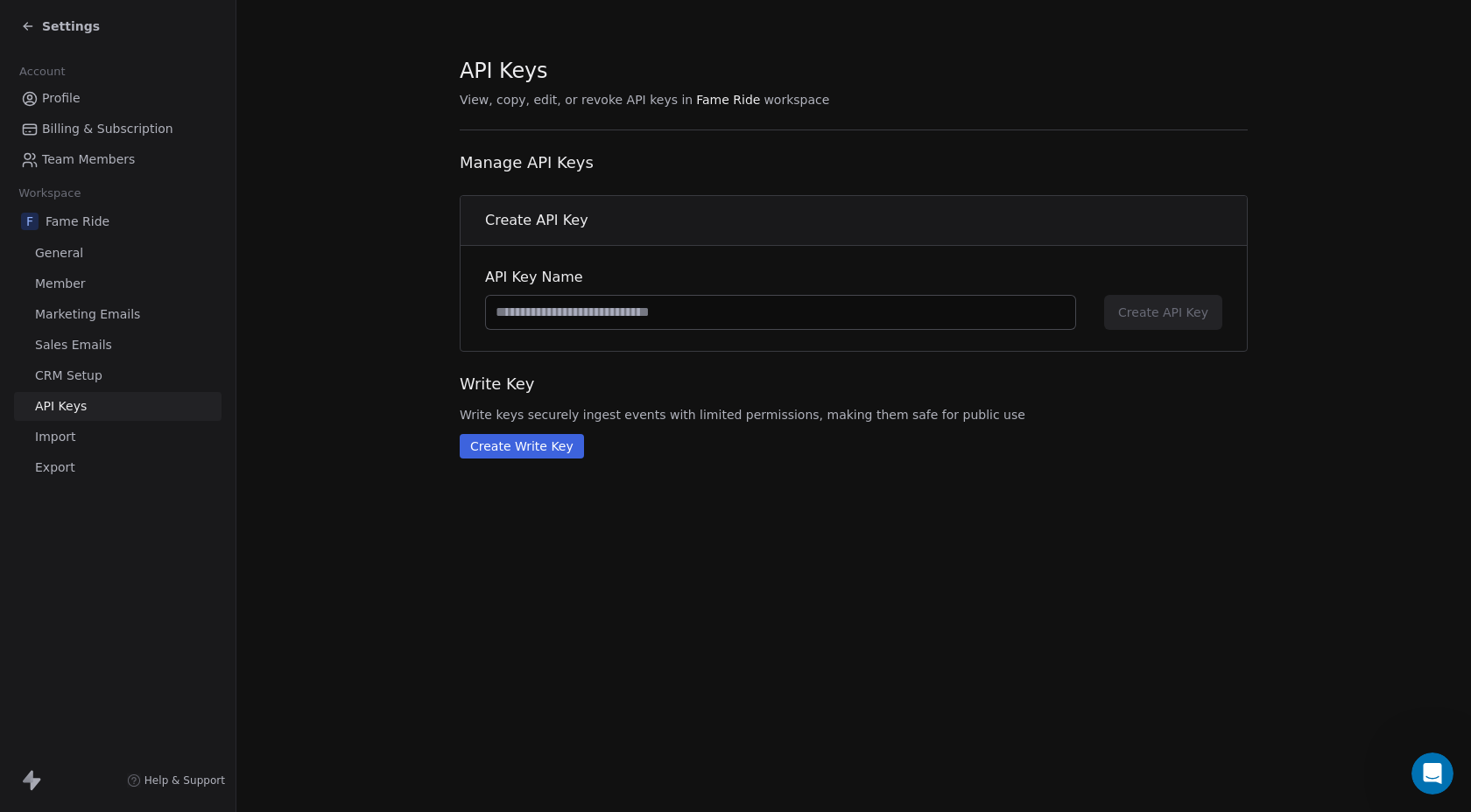
click at [62, 442] on span "Import" at bounding box center [55, 437] width 40 height 18
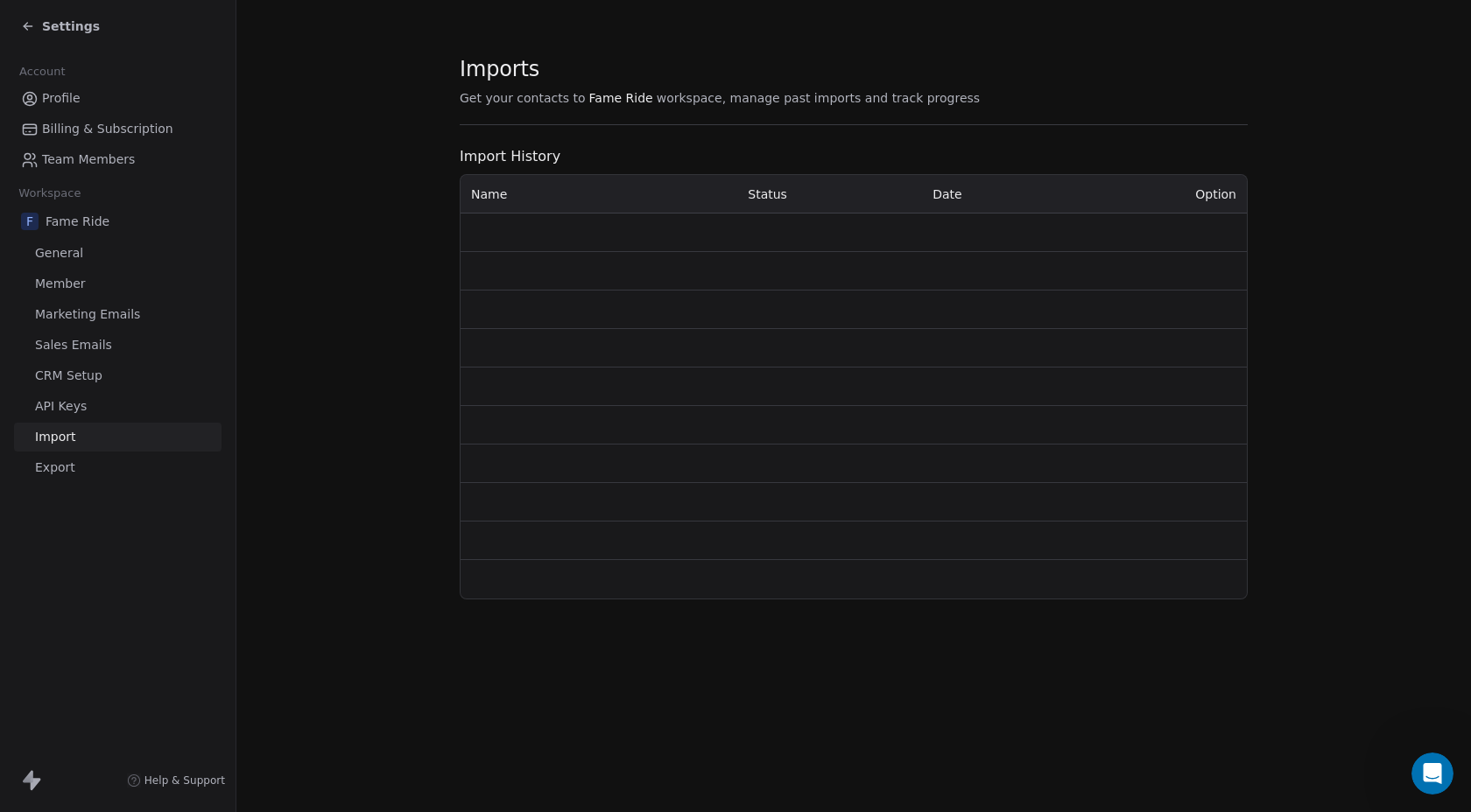
click at [63, 464] on span "Export" at bounding box center [55, 467] width 40 height 18
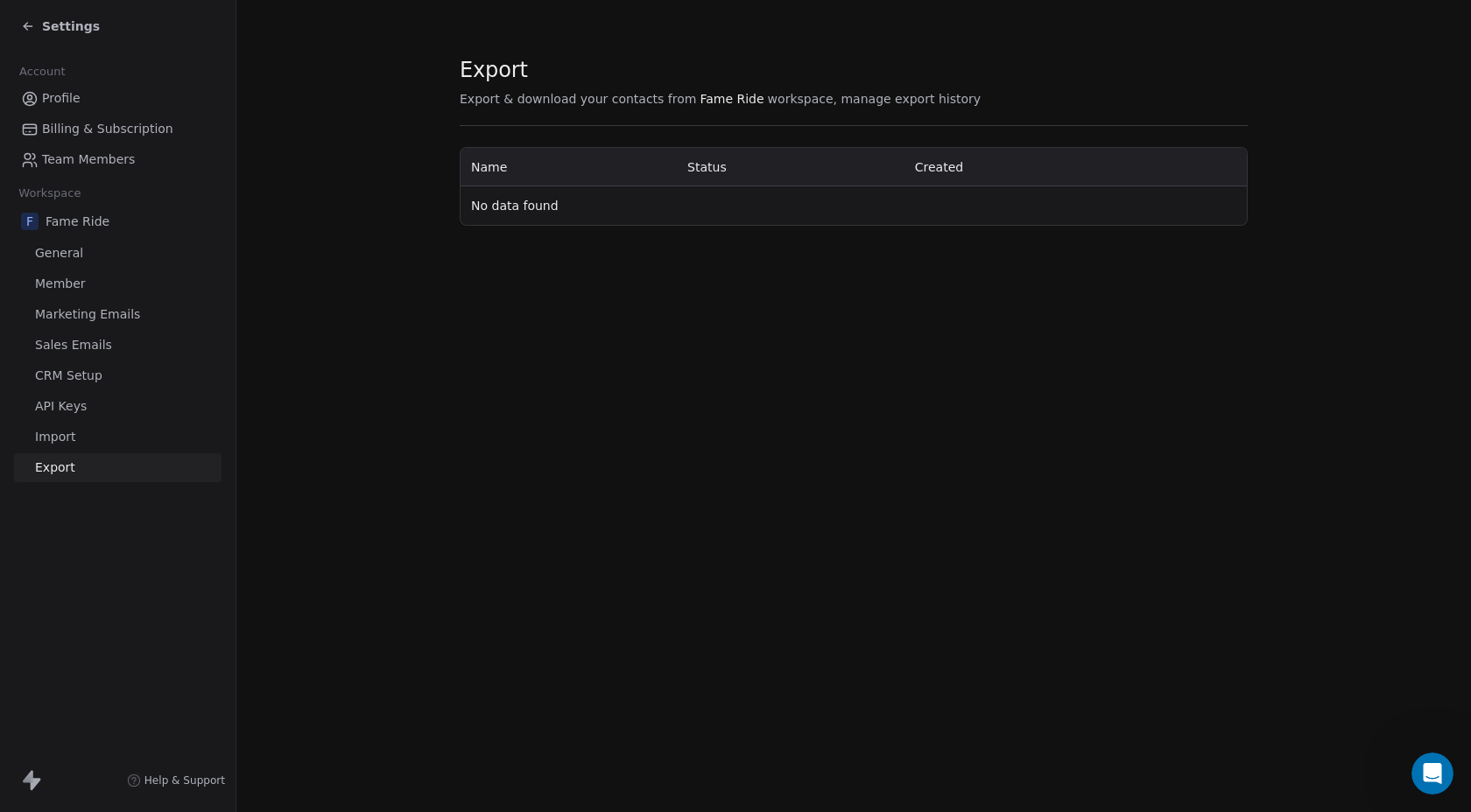
click at [82, 344] on span "Sales Emails" at bounding box center [73, 345] width 77 height 18
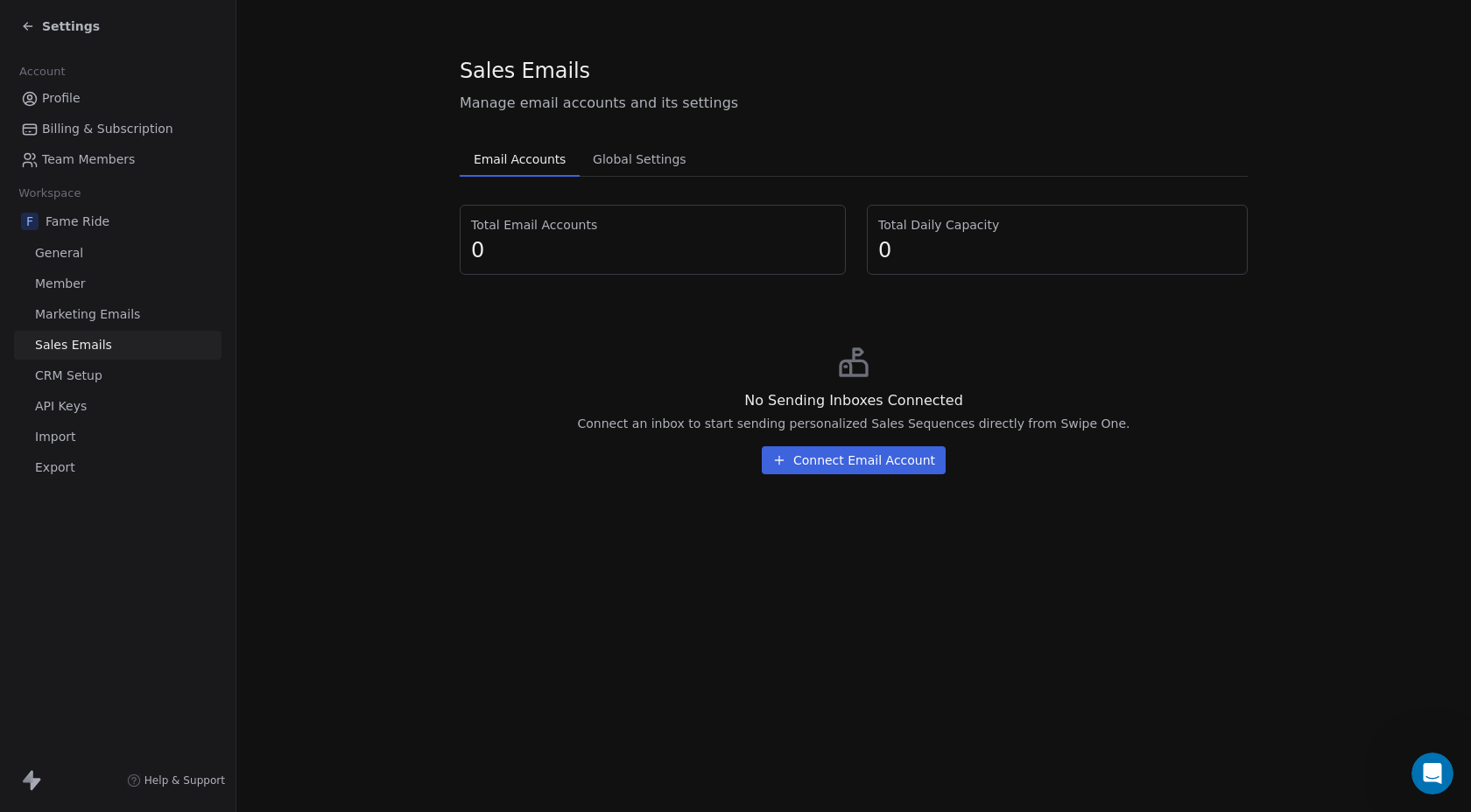
click at [98, 305] on span "Marketing Emails" at bounding box center [88, 314] width 105 height 18
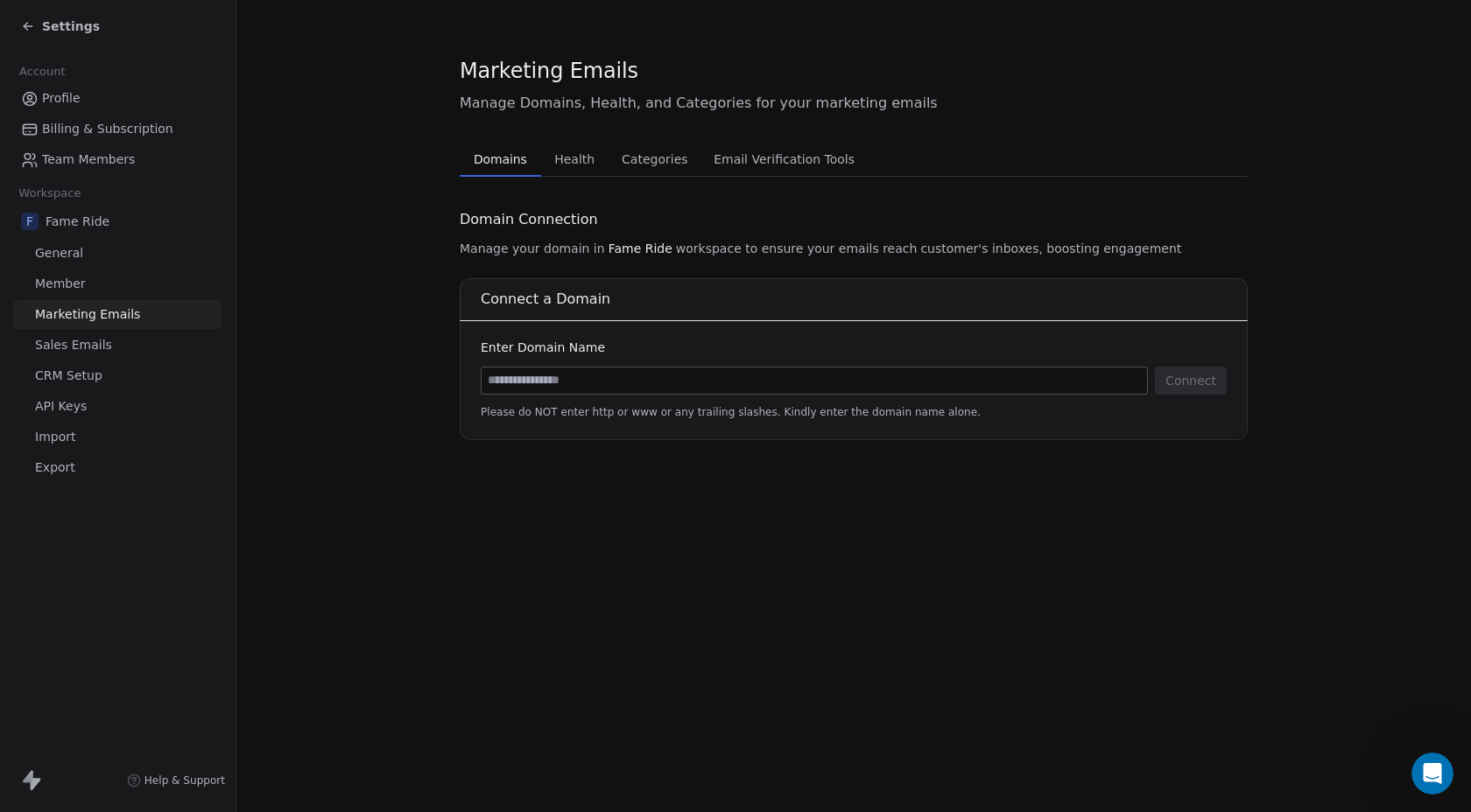
click at [657, 164] on span "Categories" at bounding box center [655, 158] width 80 height 24
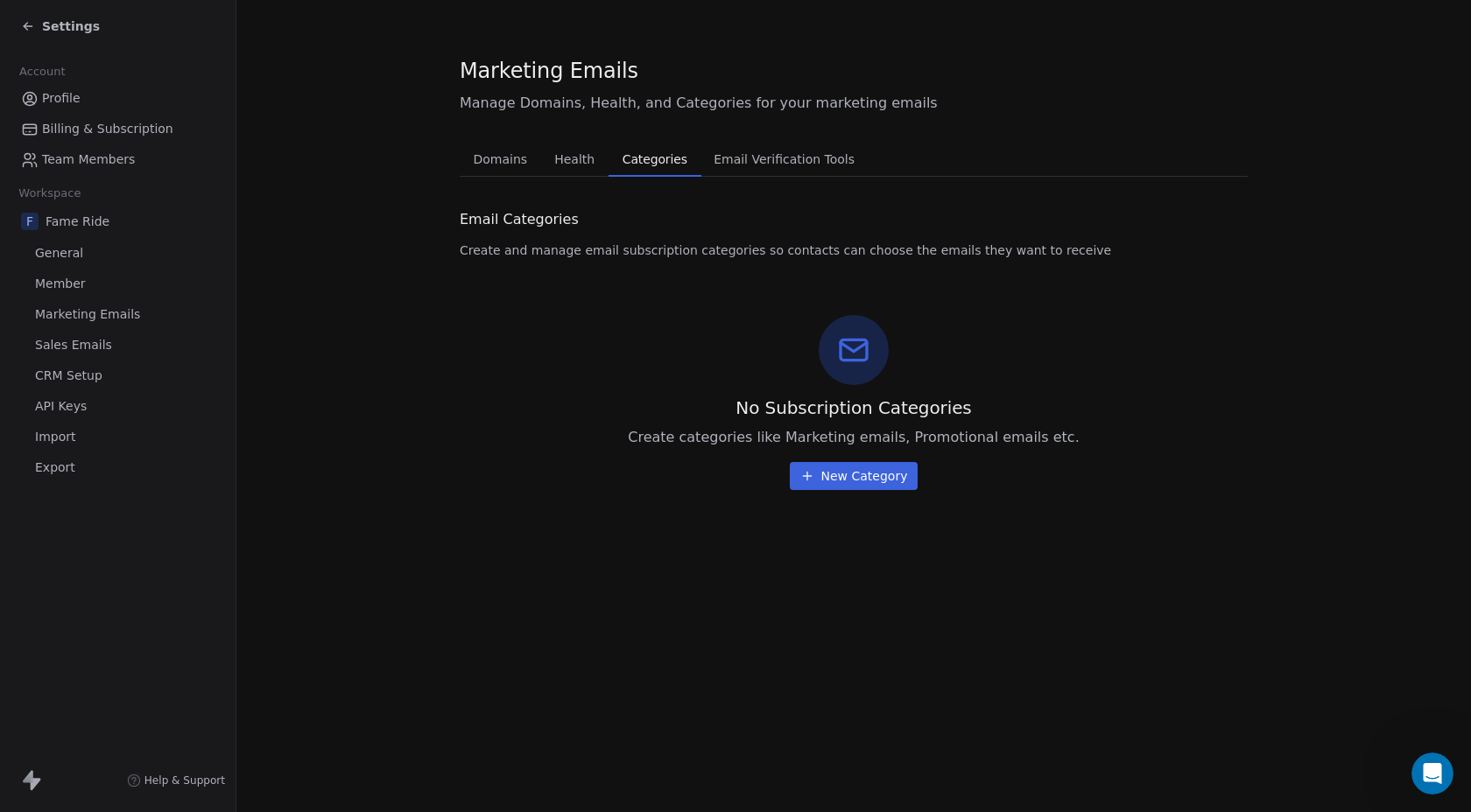
click at [825, 483] on span "New Category" at bounding box center [865, 475] width 87 height 17
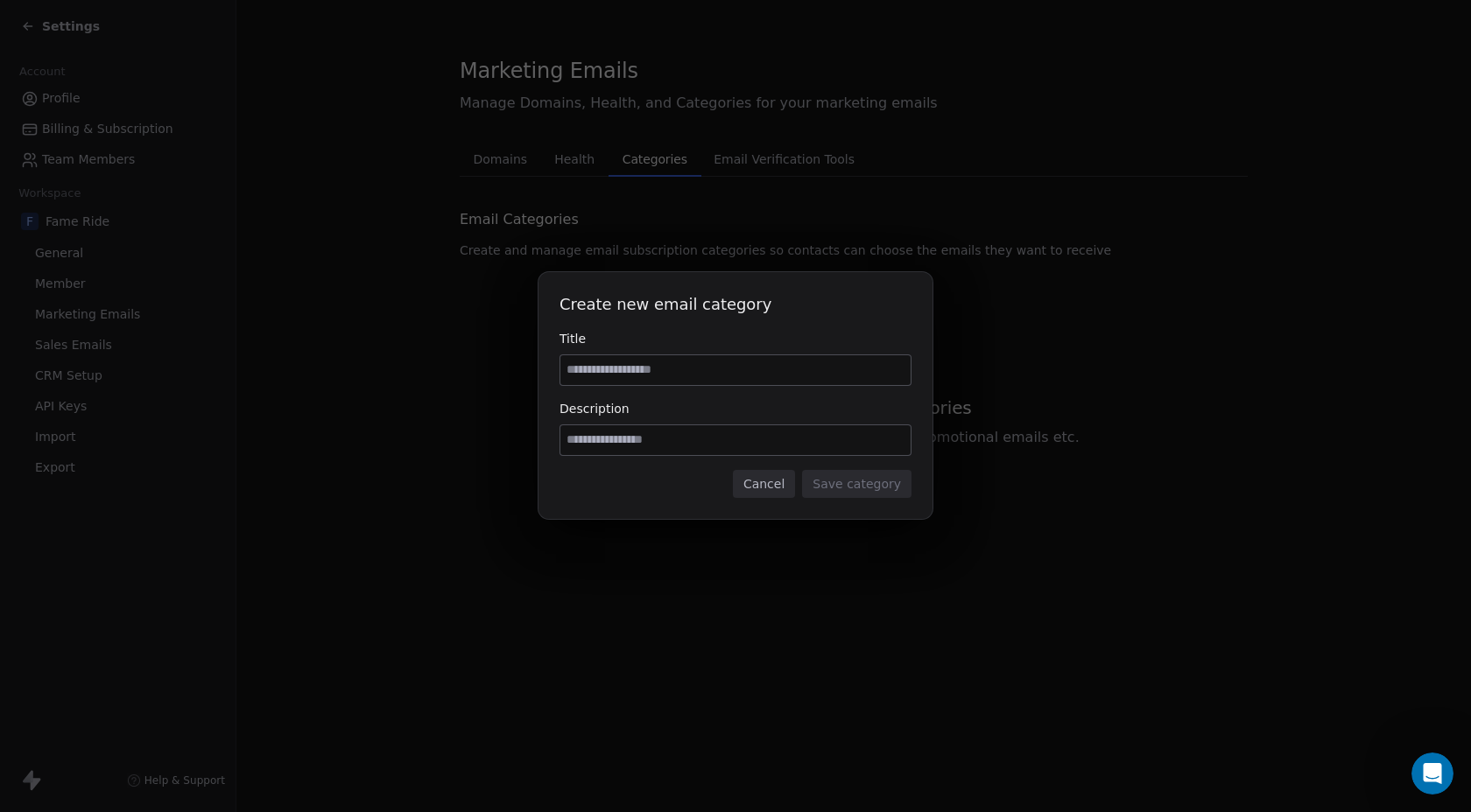
click at [787, 482] on button "Cancel" at bounding box center [764, 483] width 62 height 28
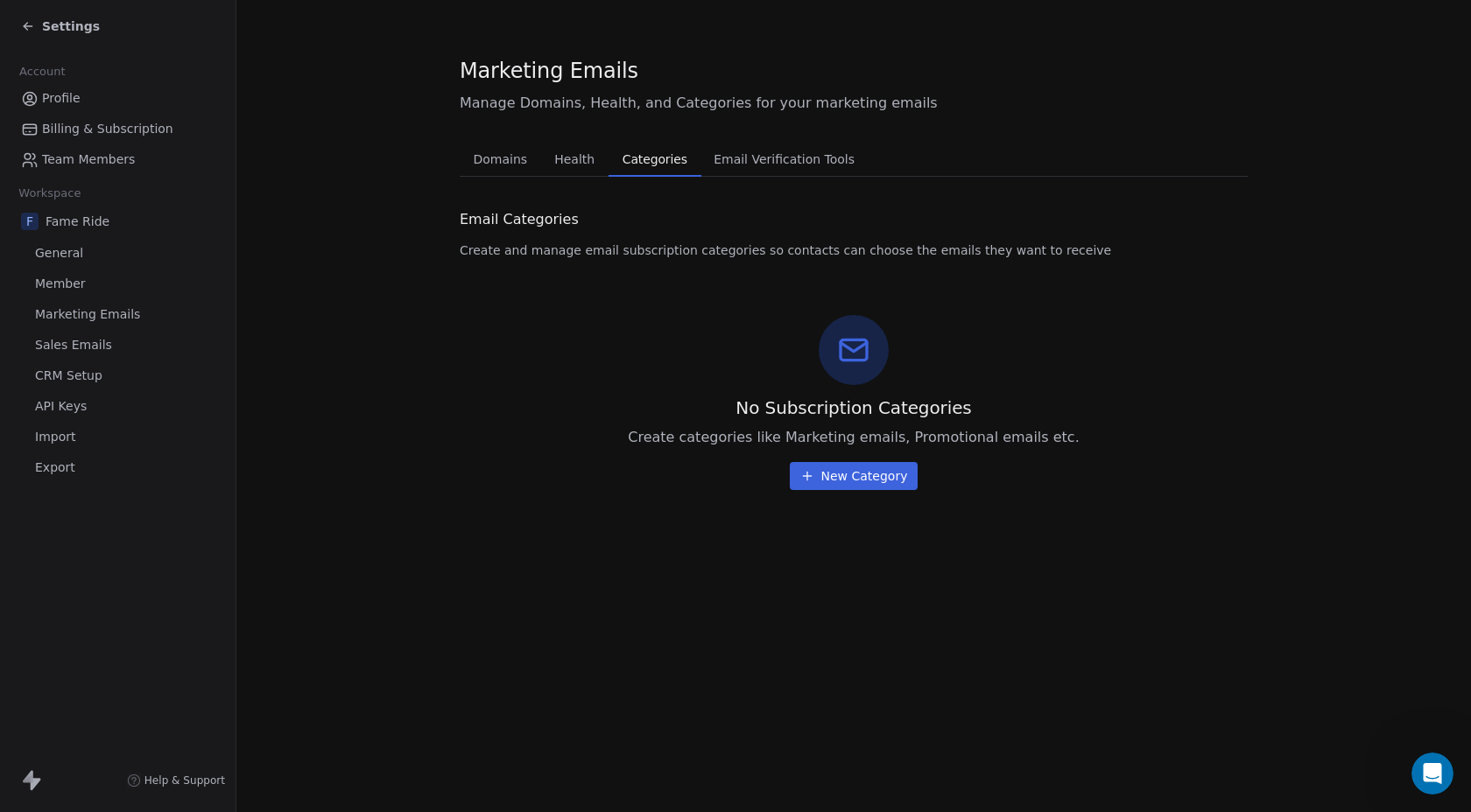
click at [512, 158] on span "Domains" at bounding box center [500, 158] width 68 height 24
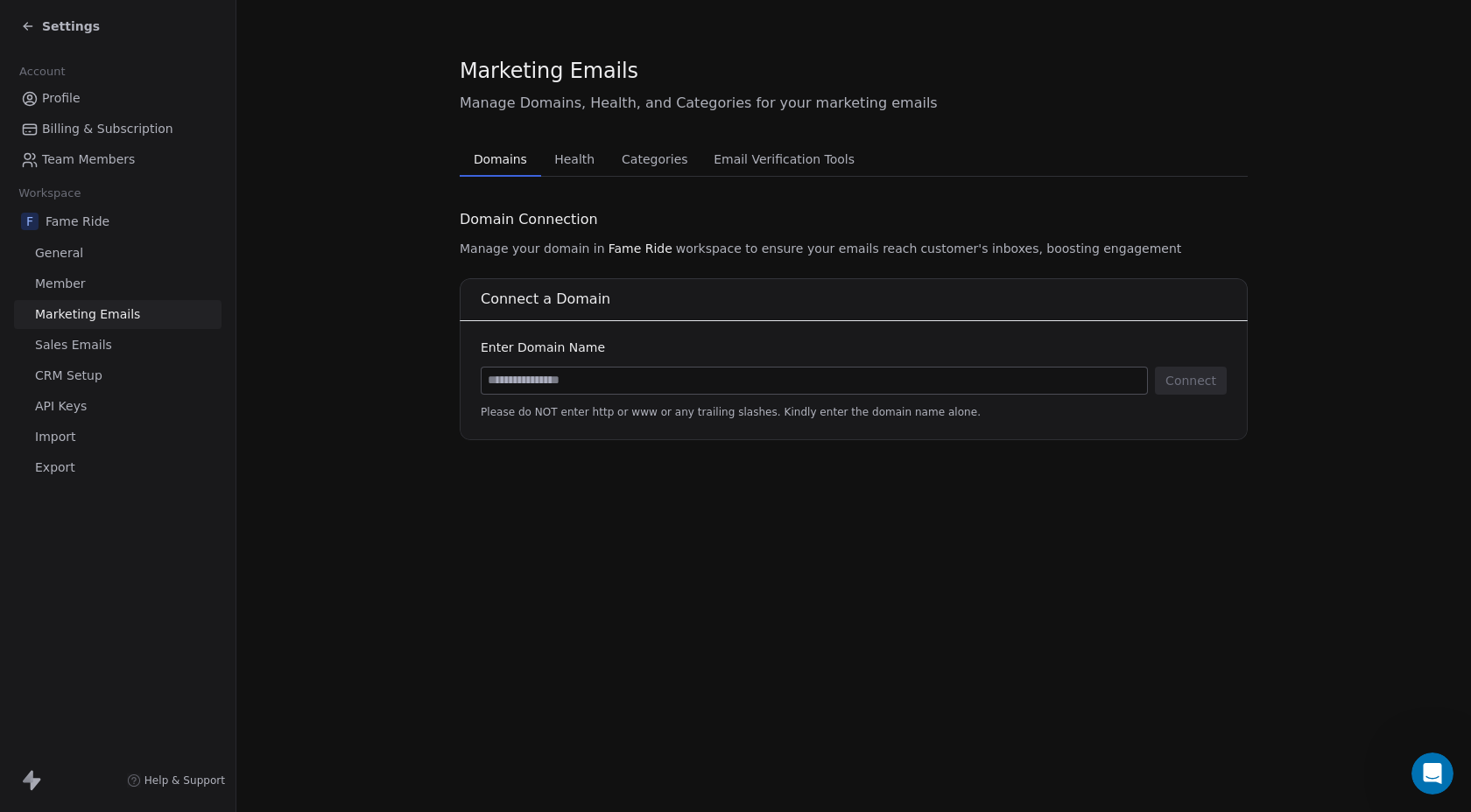
click at [830, 385] on input at bounding box center [814, 380] width 666 height 26
type input "**********"
click at [911, 56] on icon "Close toast" at bounding box center [907, 51] width 15 height 15
click at [1429, 770] on icon "Open Intercom Messenger" at bounding box center [1430, 771] width 29 height 29
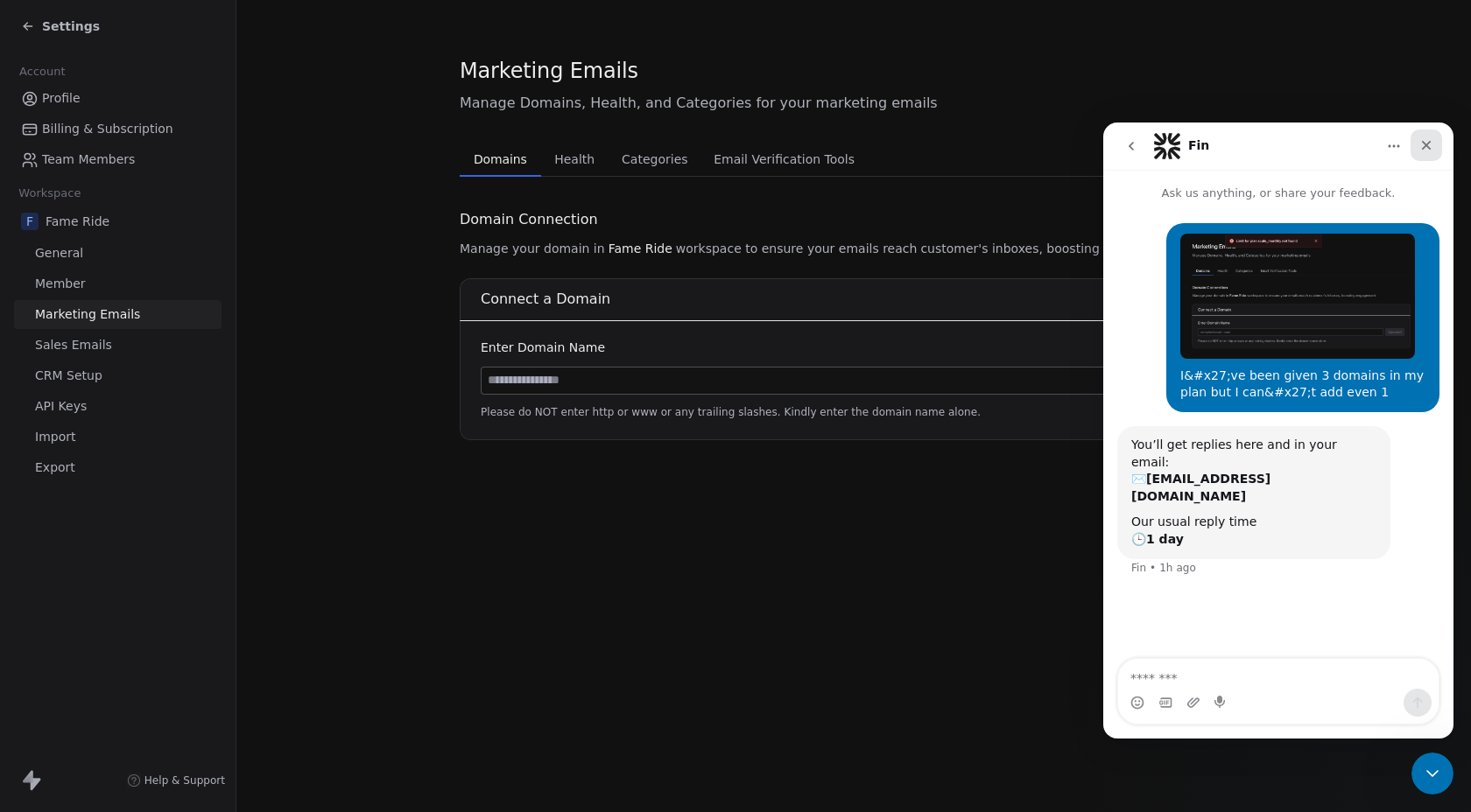
click at [1423, 146] on icon "Close" at bounding box center [1426, 145] width 14 height 14
